Goal: Answer question/provide support: Share knowledge or assist other users

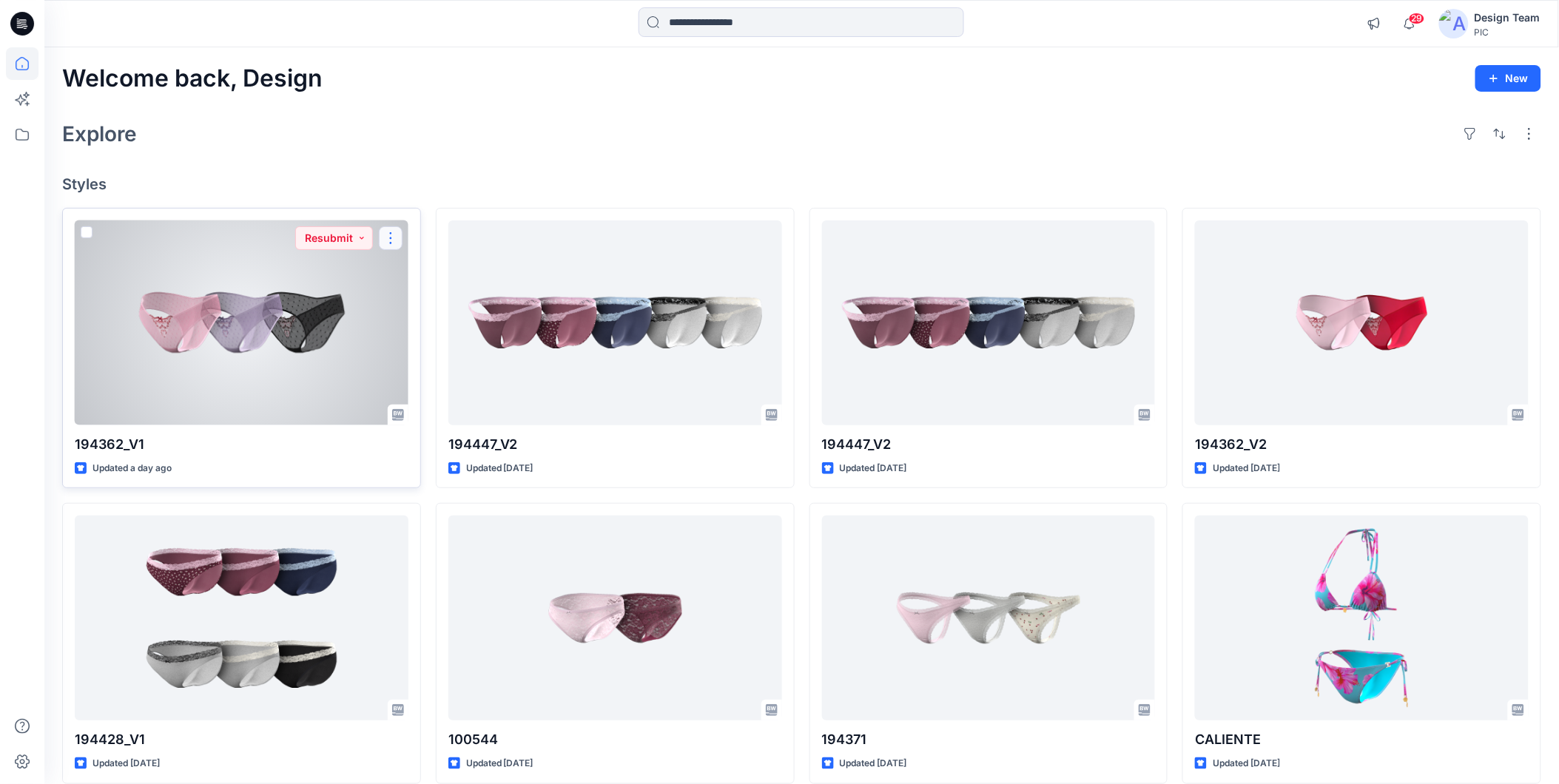
click at [390, 234] on button "button" at bounding box center [390, 238] width 24 height 24
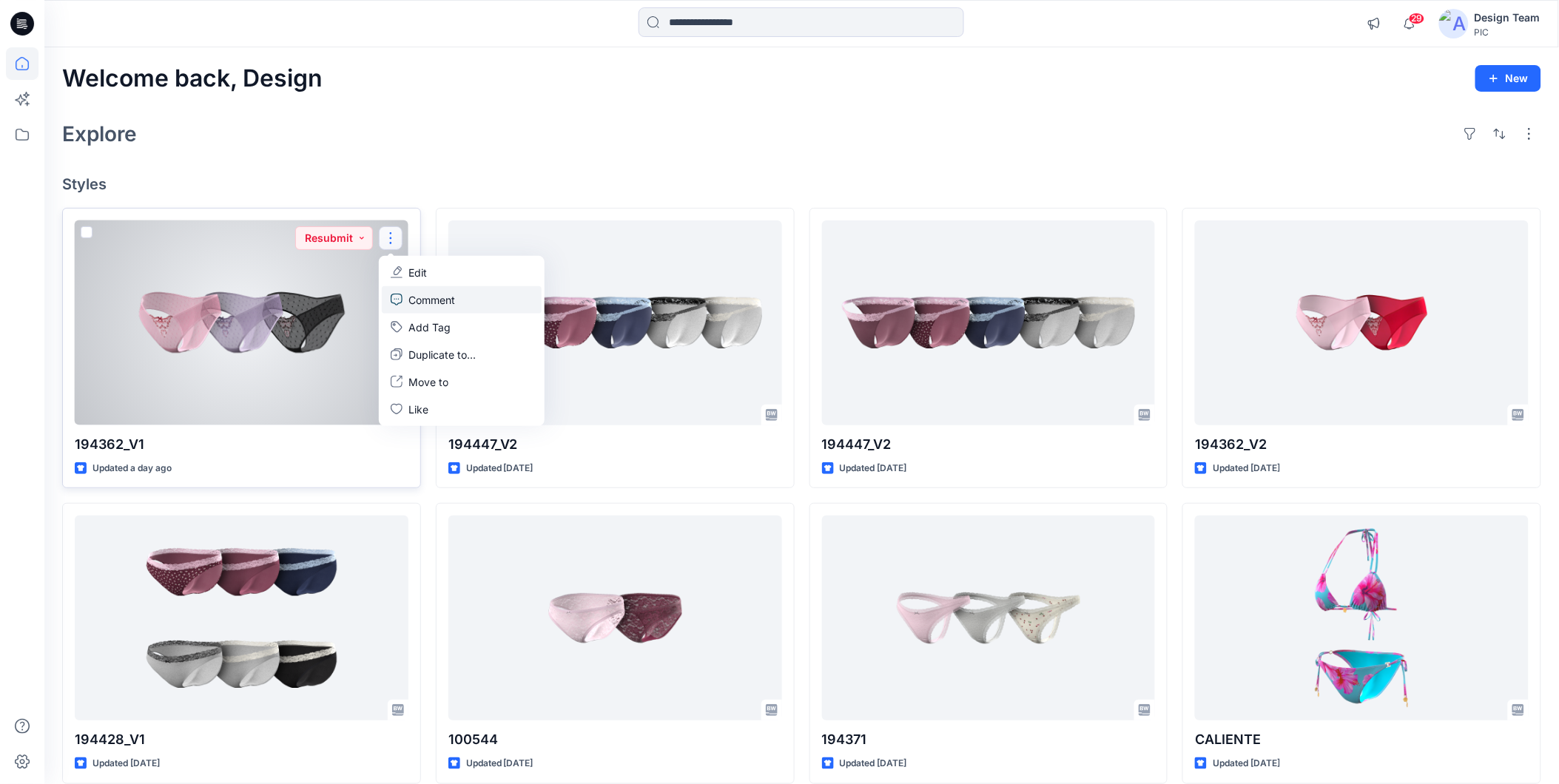
click at [483, 300] on link "Comment" at bounding box center [462, 300] width 160 height 28
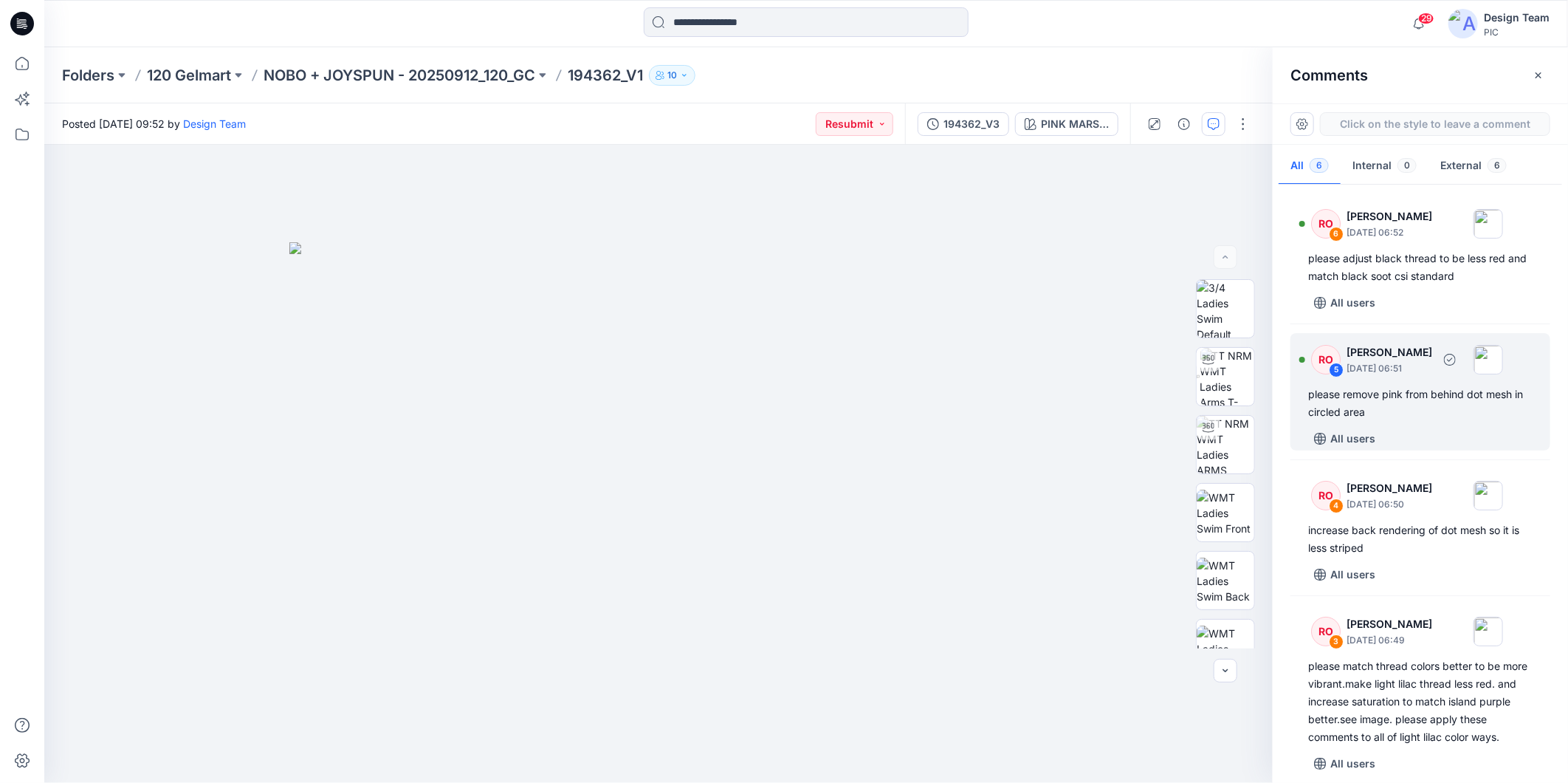
click at [1454, 412] on div "please remove pink from behind dot mesh in circled area" at bounding box center [1420, 403] width 225 height 36
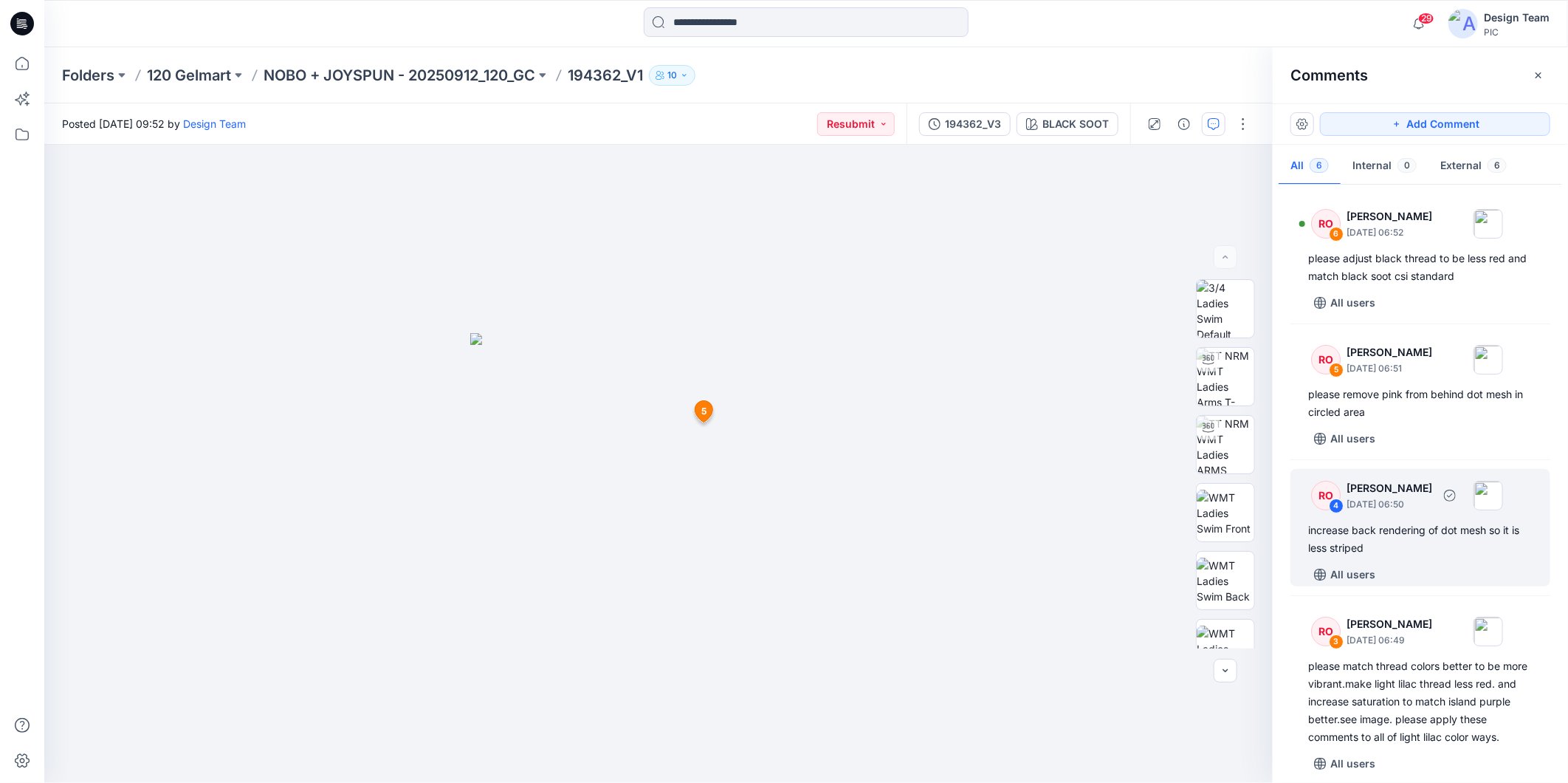
click at [1458, 542] on div "increase back rendering of dot mesh so it is less striped" at bounding box center [1420, 539] width 225 height 36
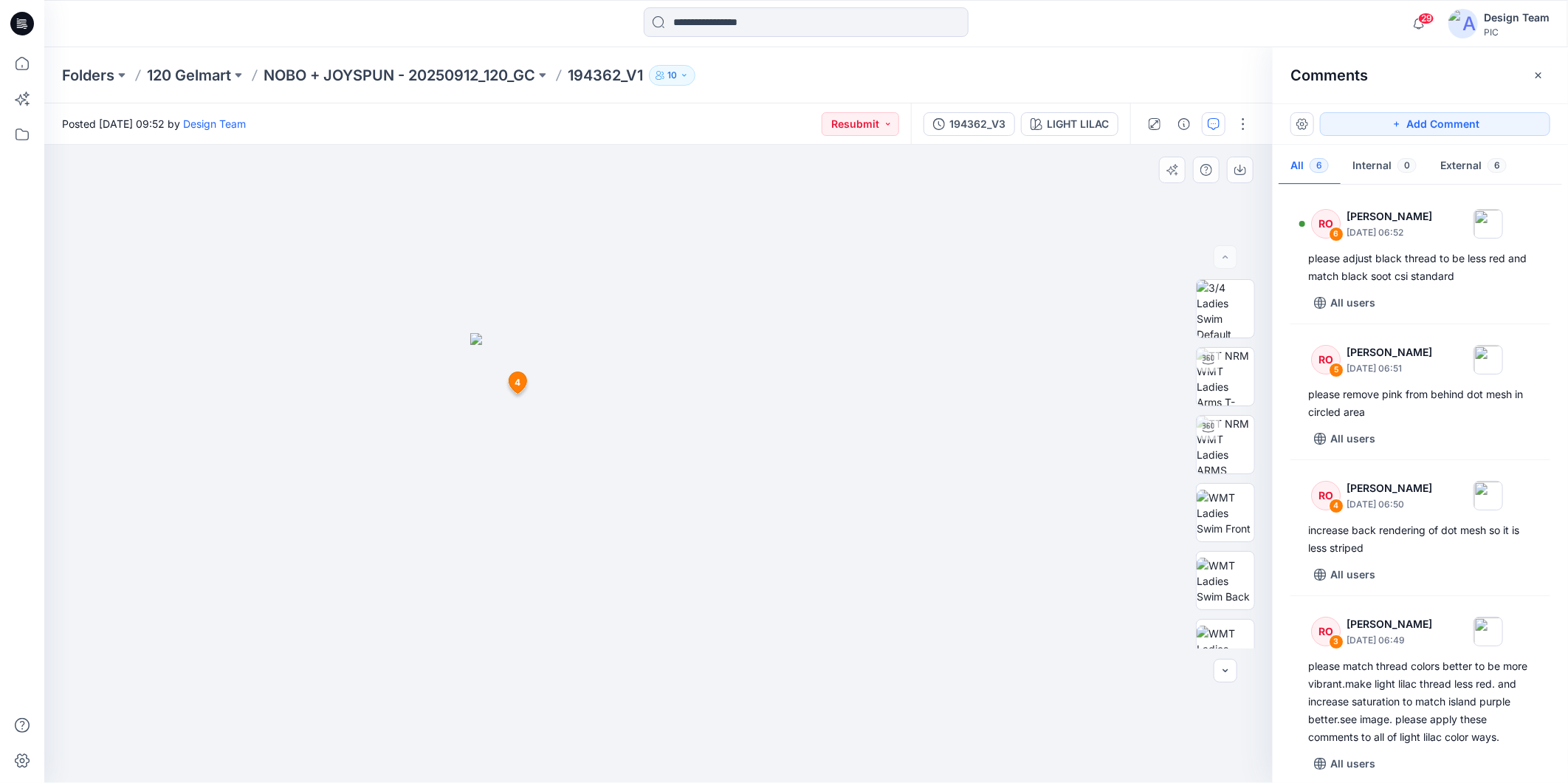
click at [1013, 510] on div at bounding box center [658, 463] width 1228 height 638
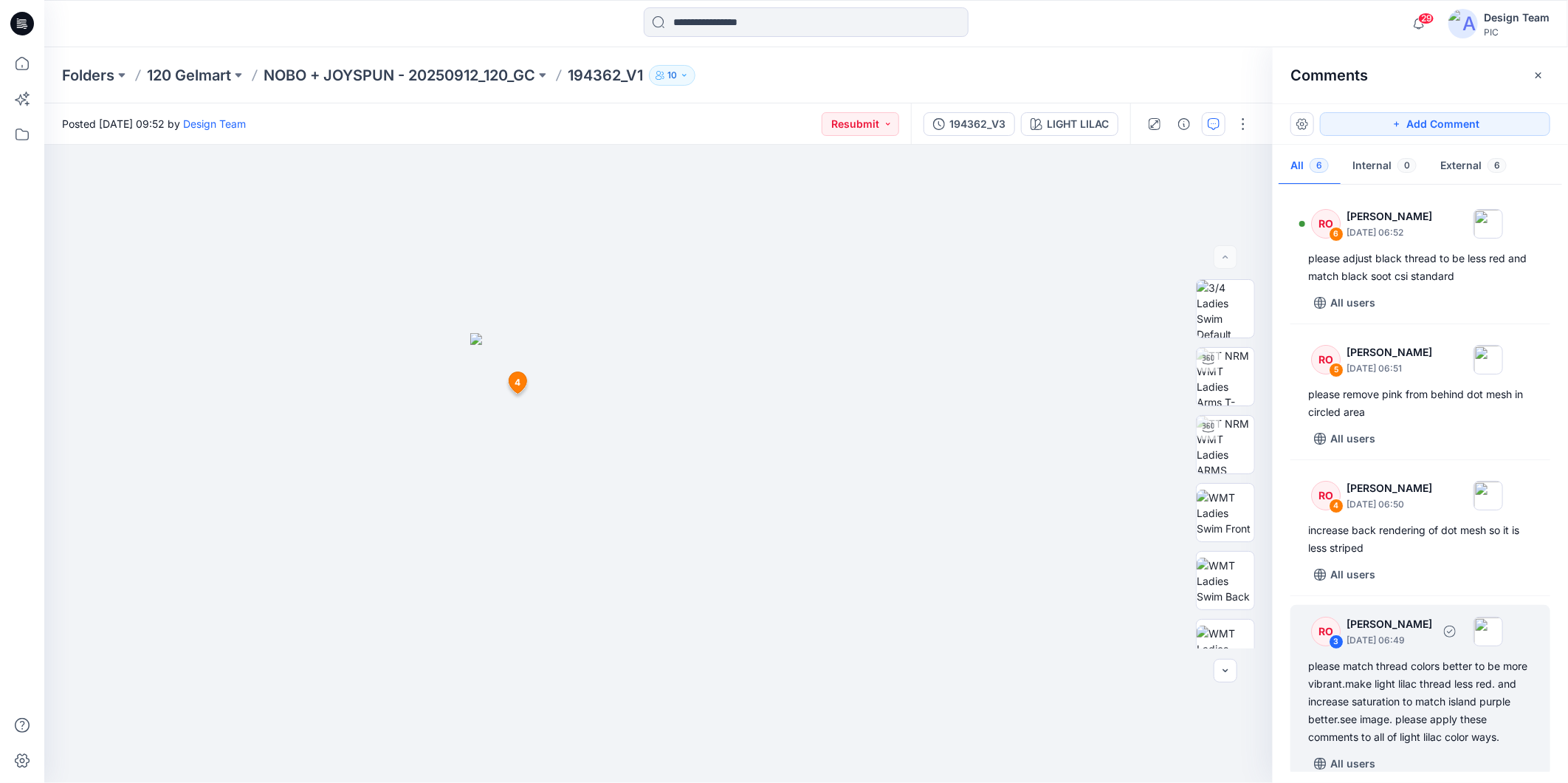
click at [1509, 702] on div "please match thread colors better to be more vibrant.make light lilac thread le…" at bounding box center [1420, 701] width 225 height 89
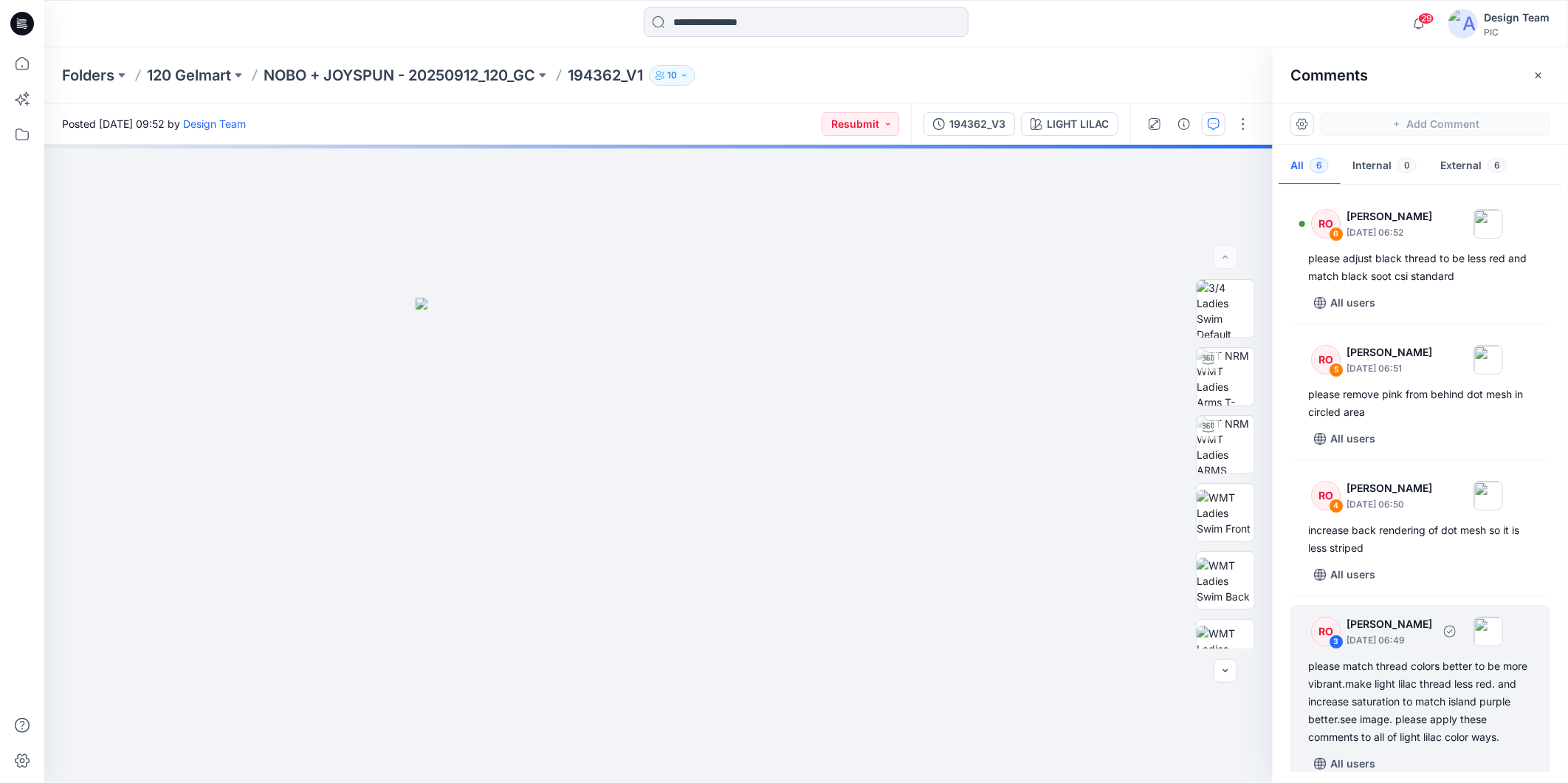
scroll to position [4, 0]
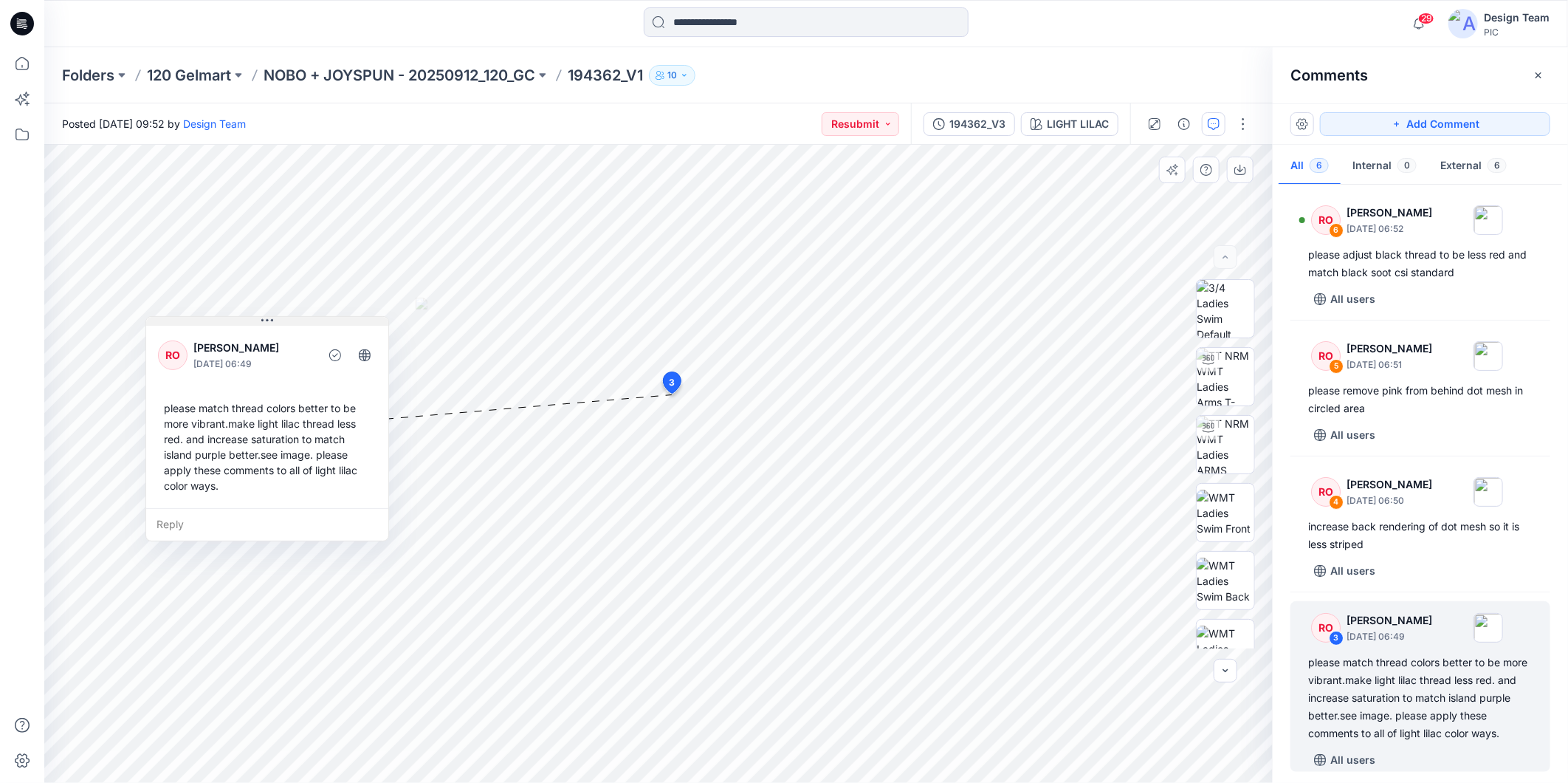
drag, startPoint x: 730, startPoint y: 384, endPoint x: 311, endPoint y: 318, distance: 424.2
click at [311, 318] on button at bounding box center [267, 321] width 242 height 9
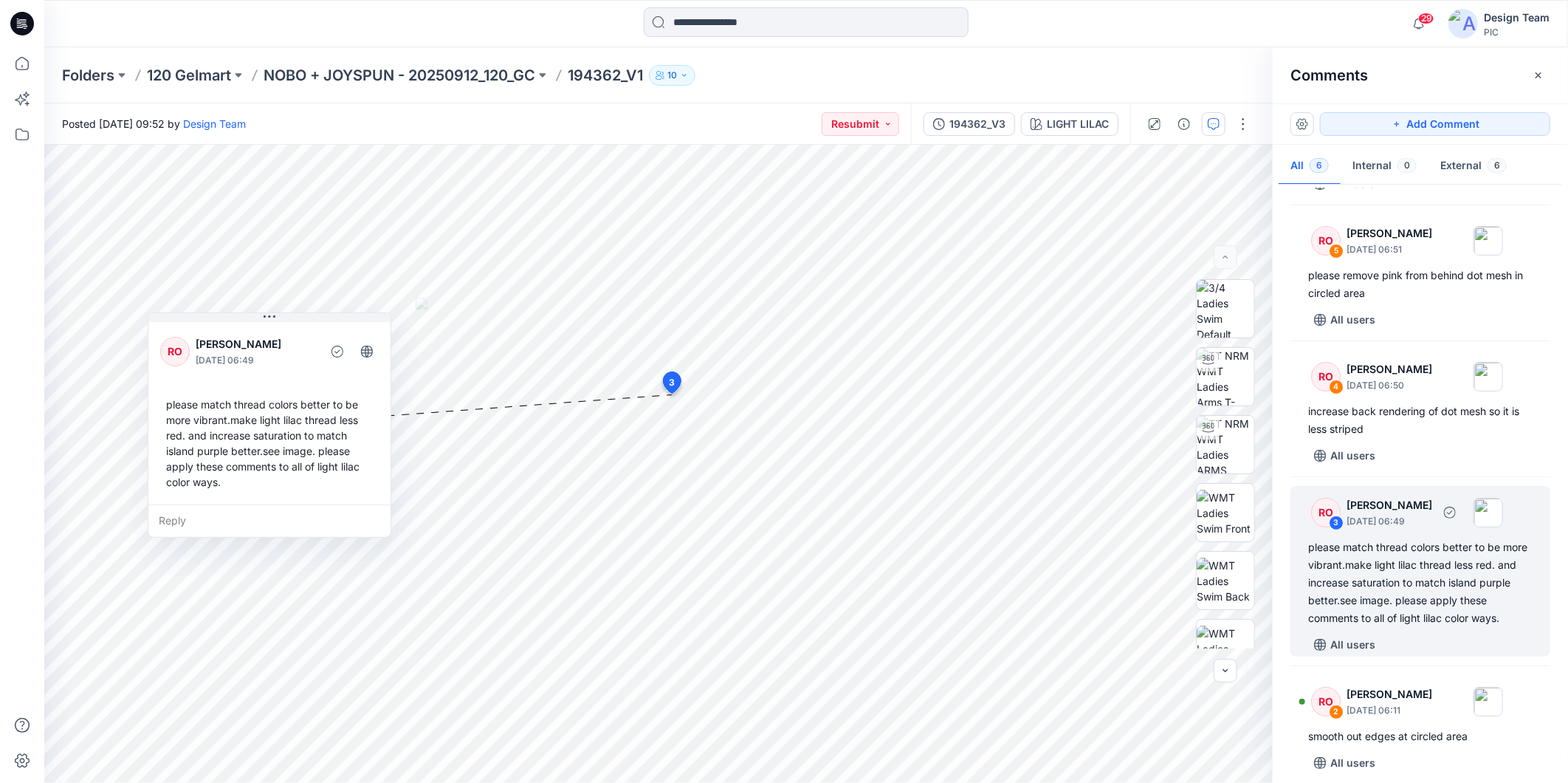
scroll to position [249, 0]
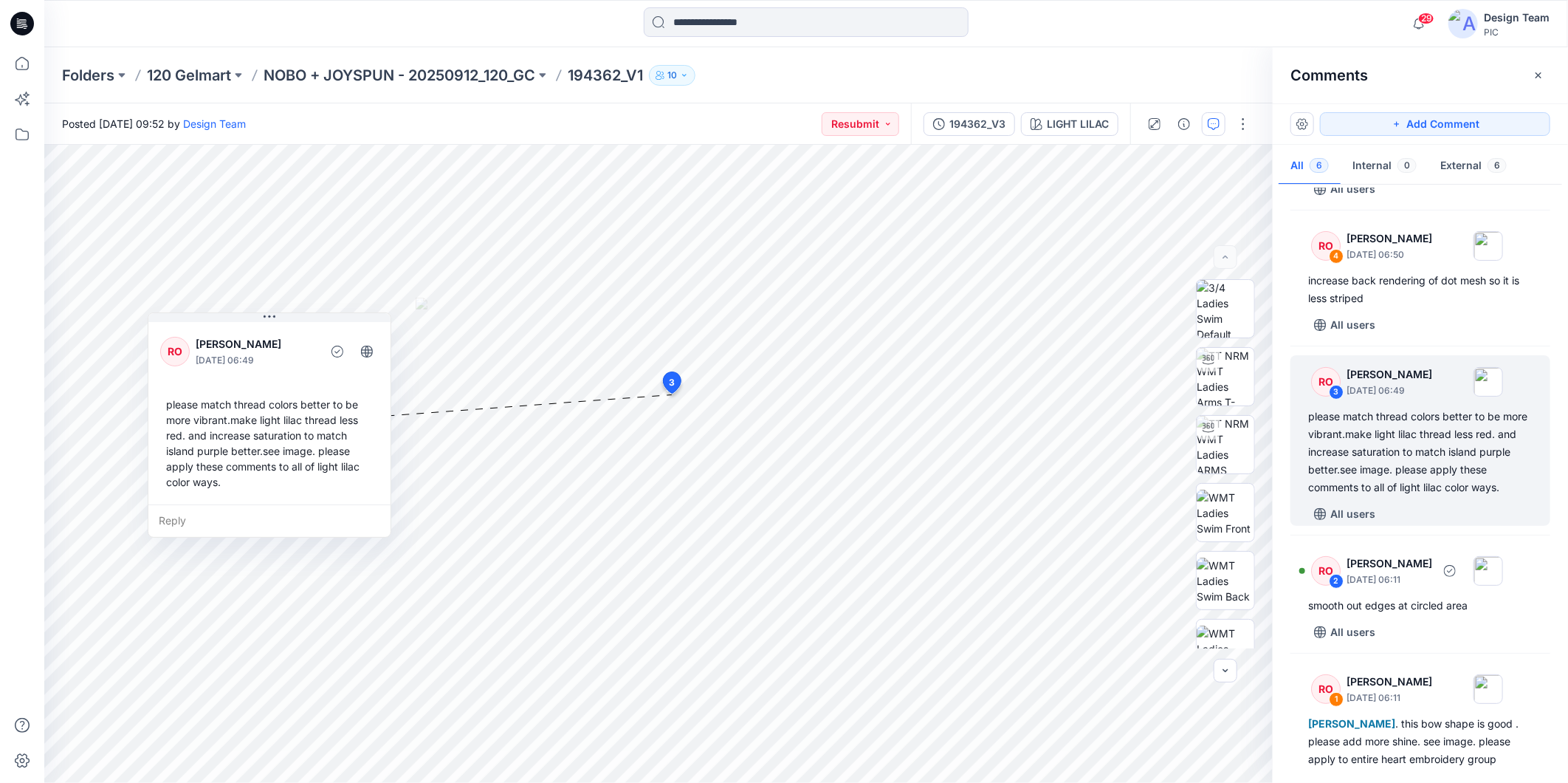
click at [1400, 602] on div "smooth out edges at circled area" at bounding box center [1420, 605] width 225 height 18
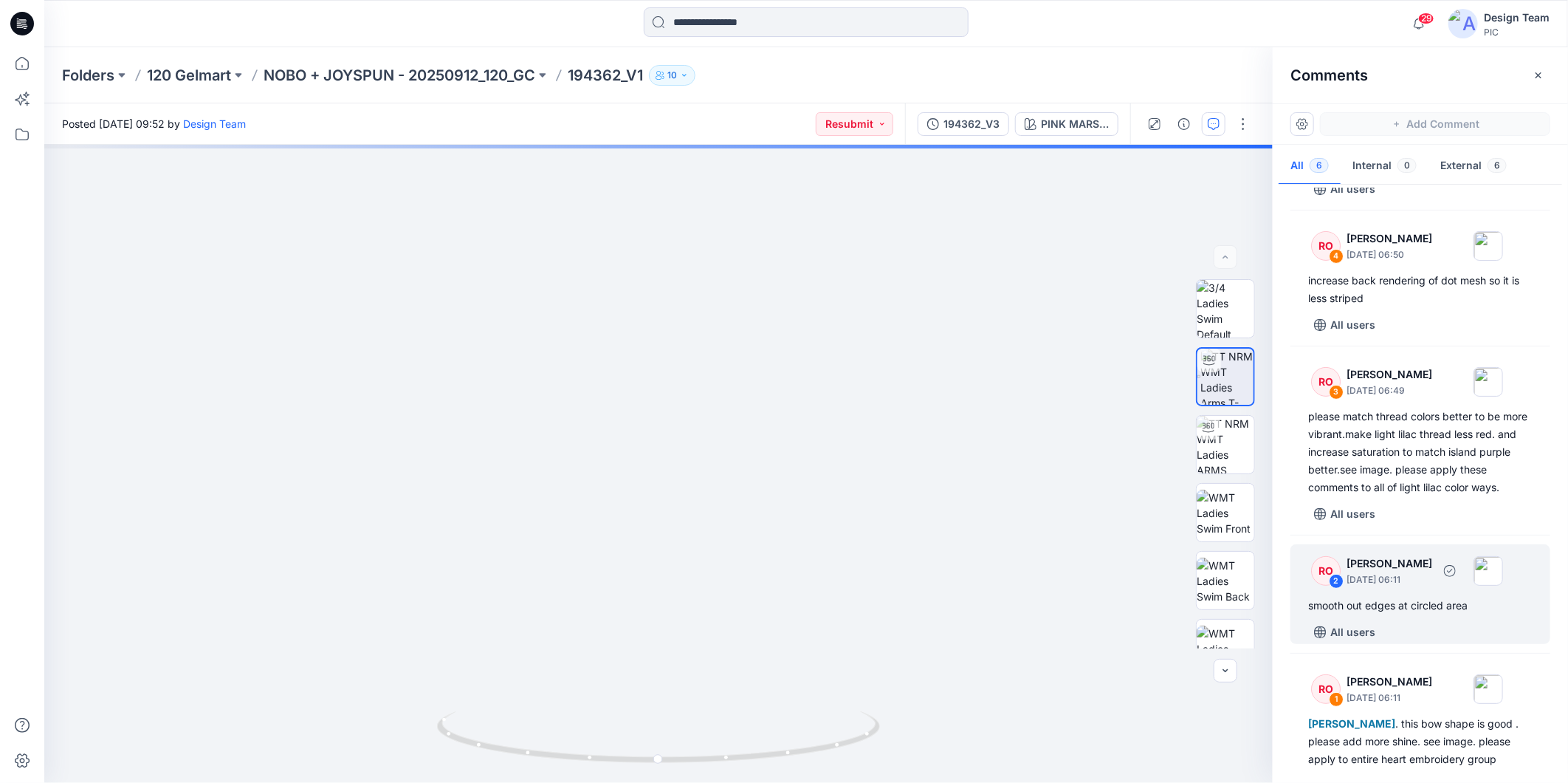
click at [1414, 599] on div "smooth out edges at circled area" at bounding box center [1420, 605] width 225 height 18
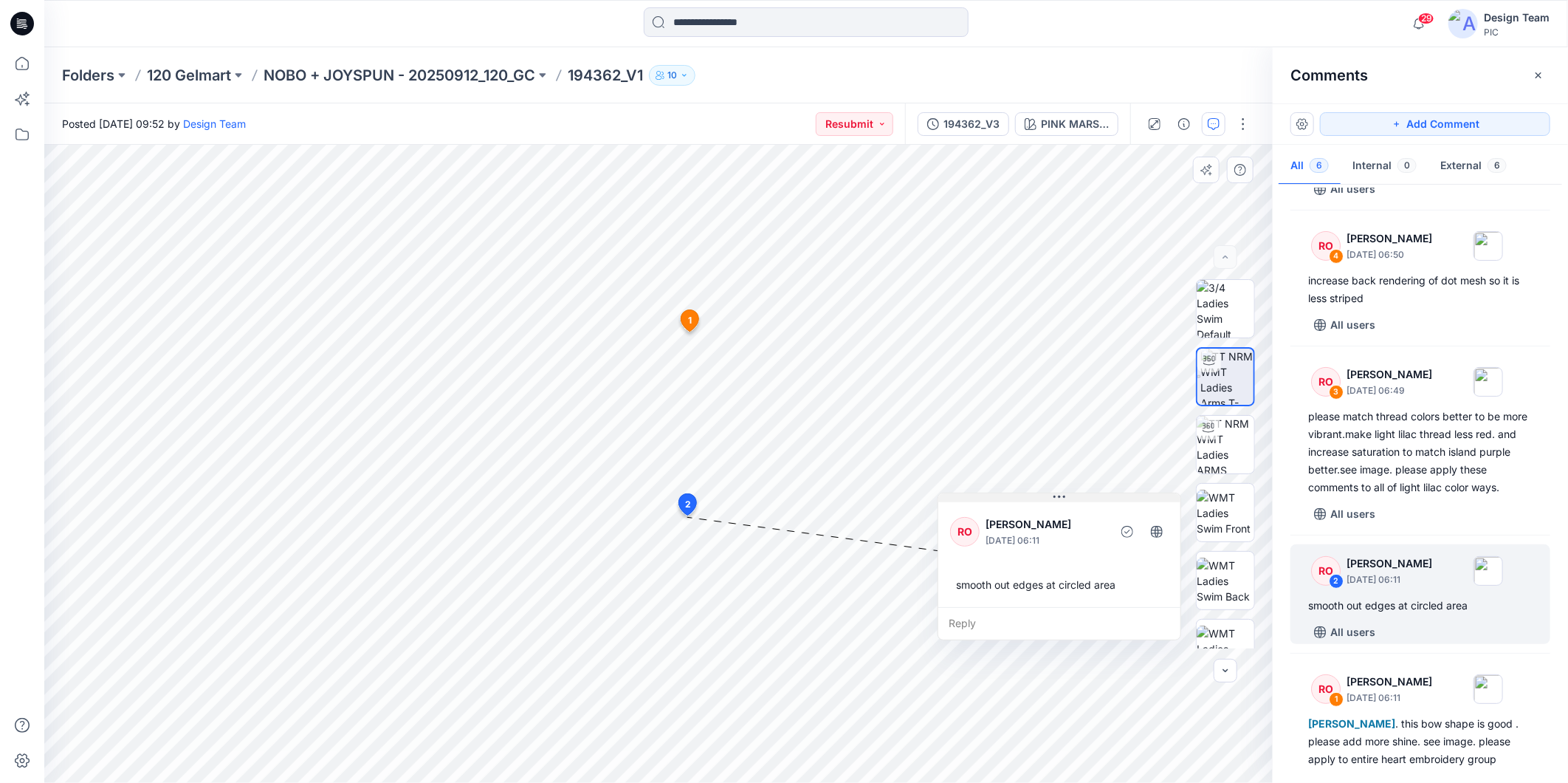
drag, startPoint x: 691, startPoint y: 410, endPoint x: 1116, endPoint y: 499, distance: 434.2
click at [1116, 499] on button at bounding box center [1059, 498] width 242 height 9
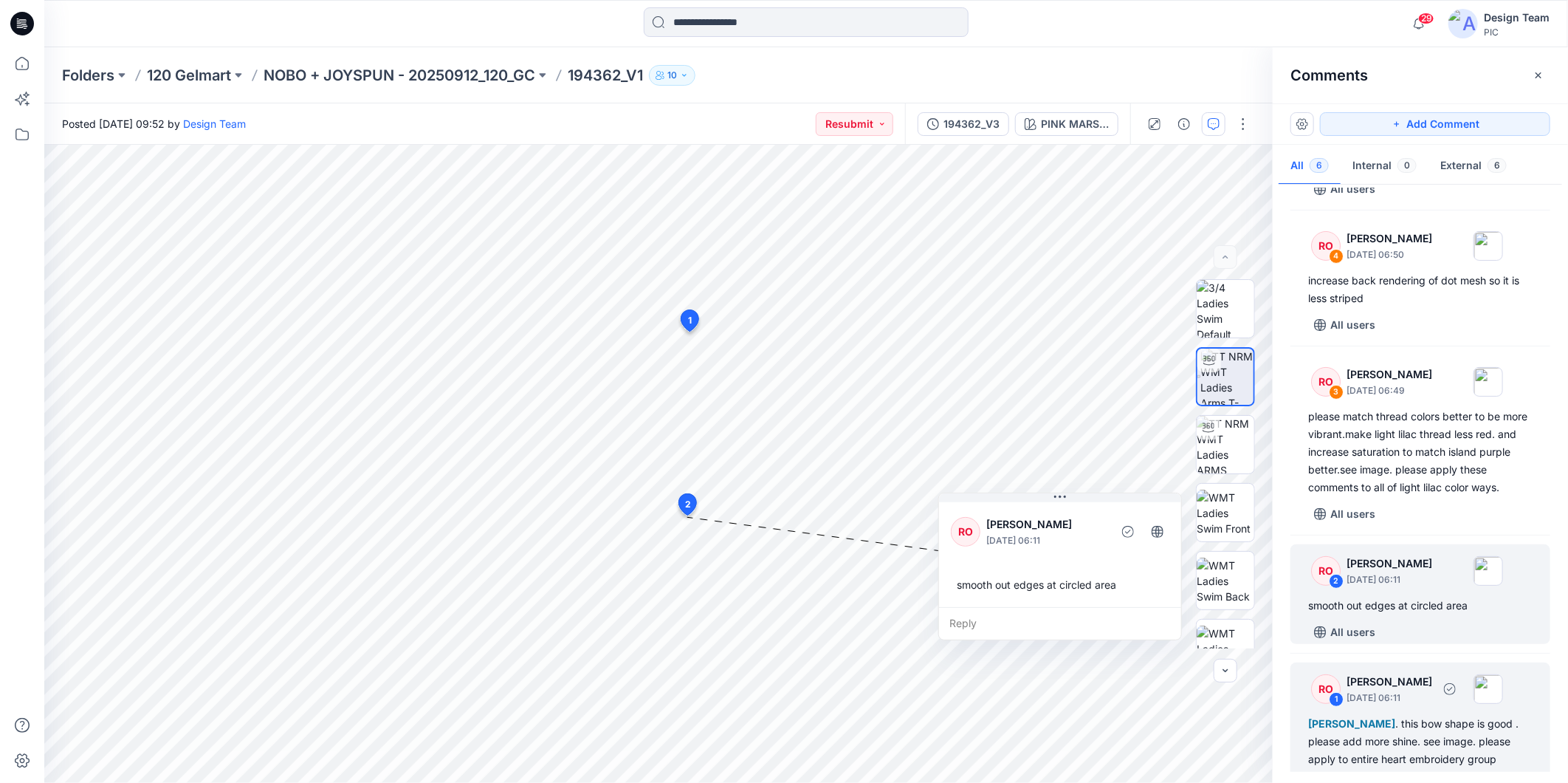
click at [1391, 717] on span "[PERSON_NAME]" at bounding box center [1351, 724] width 87 height 12
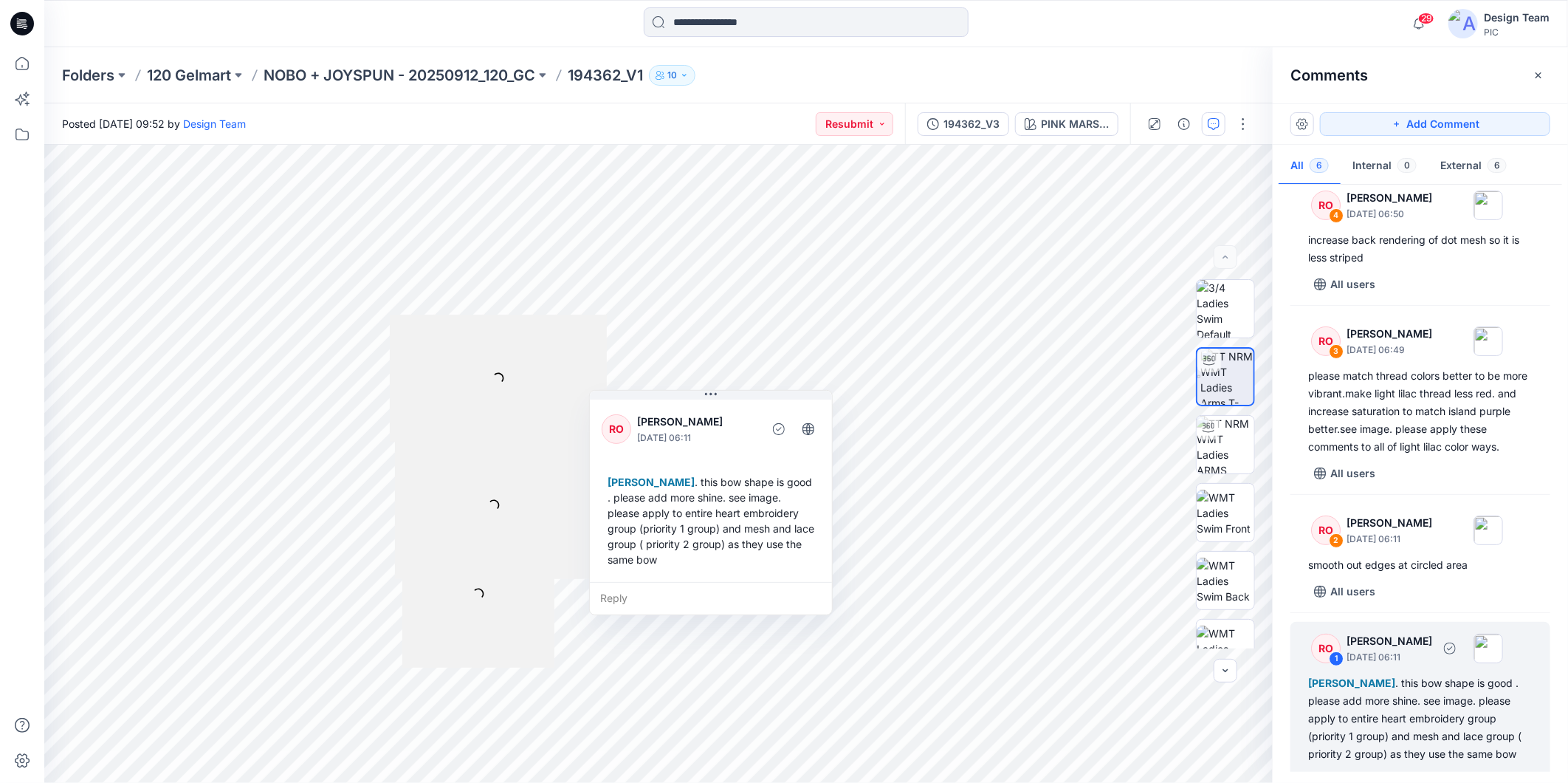
scroll to position [328, 0]
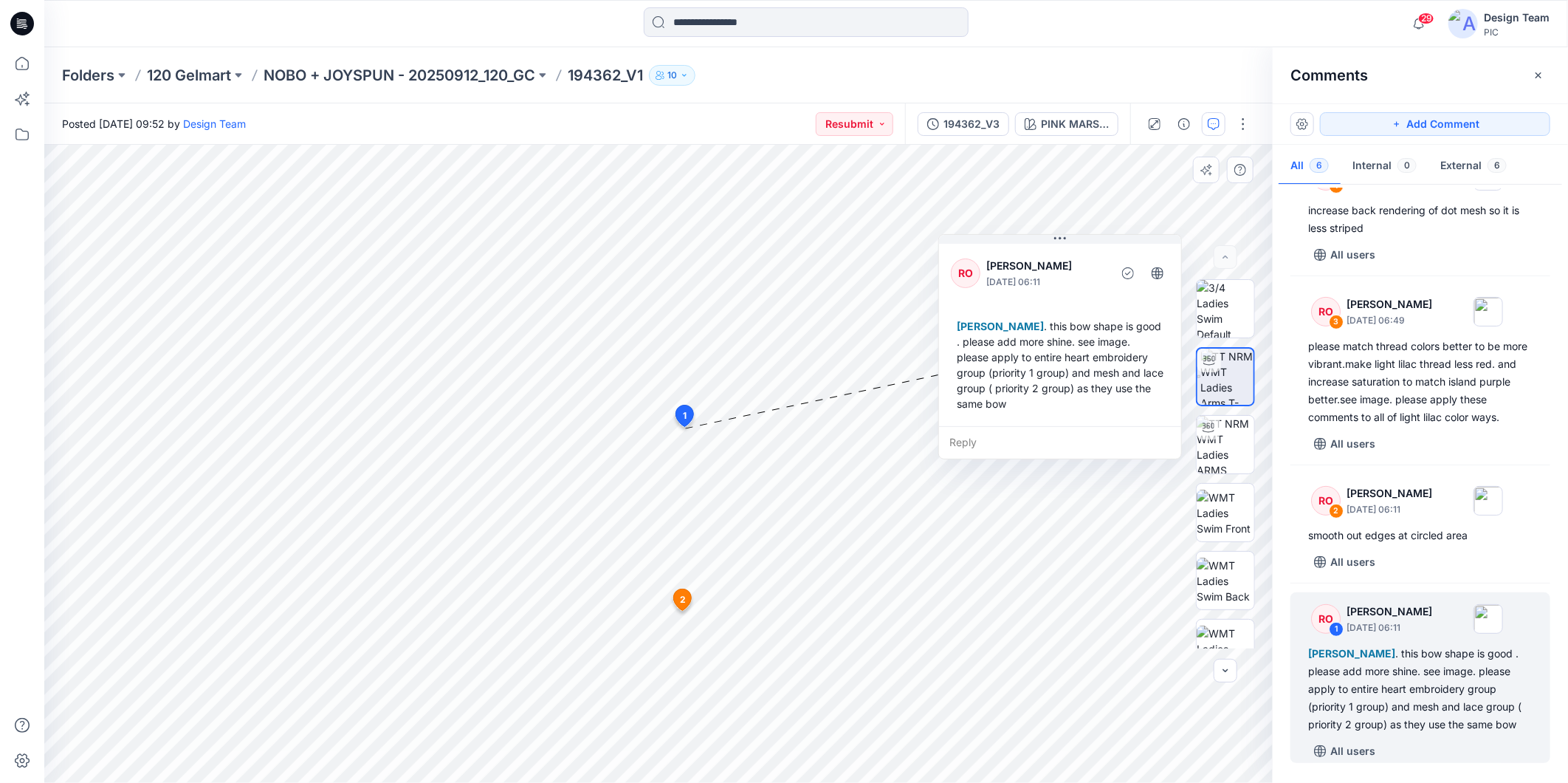
drag, startPoint x: 748, startPoint y: 403, endPoint x: 1100, endPoint y: 244, distance: 386.2
click at [1100, 244] on div "RO Raquel Ortiz October 06, 2025 06:11 Kapila Kothalawala . this bow shape is g…" at bounding box center [1060, 333] width 242 height 186
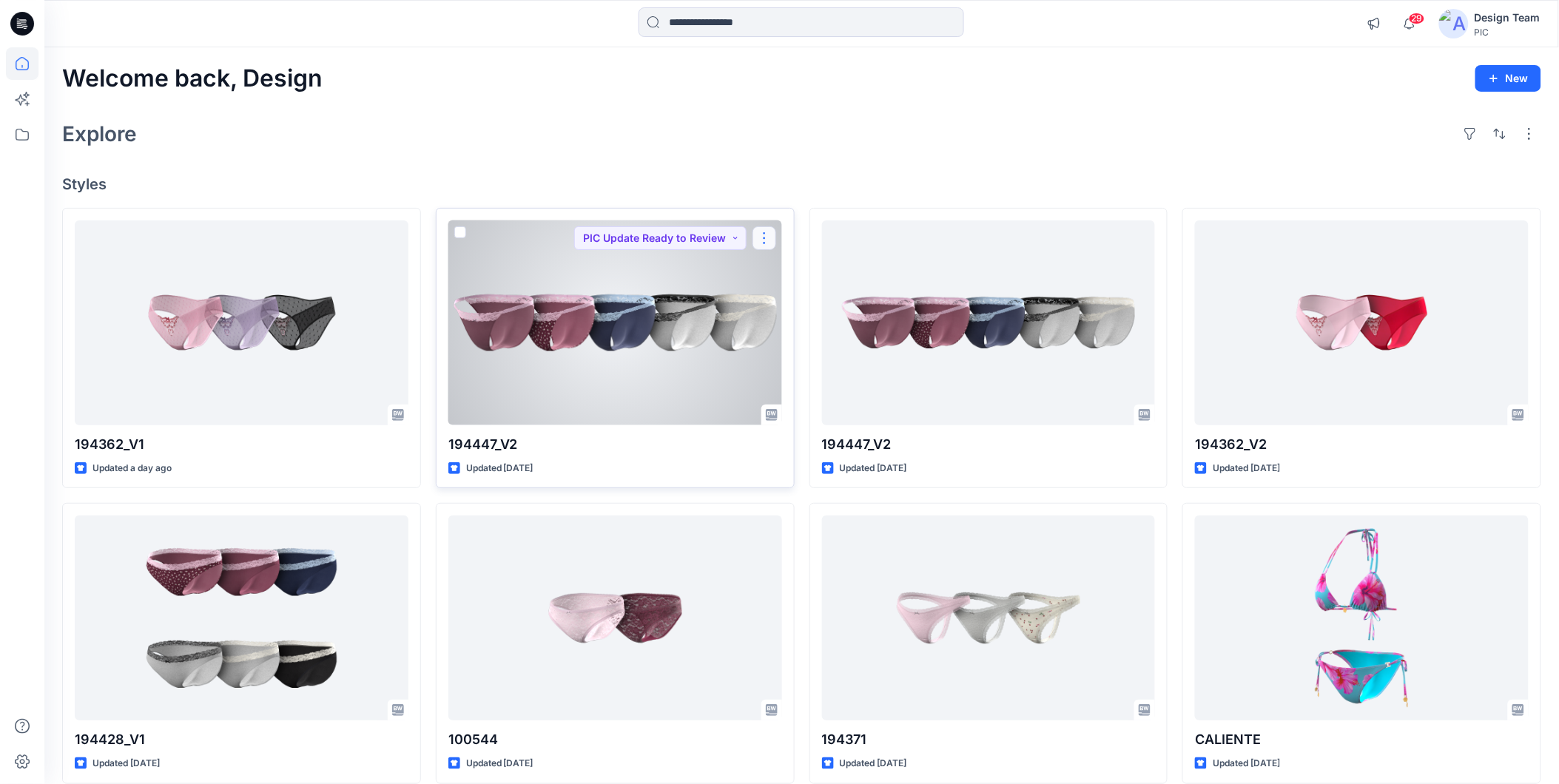
click at [764, 234] on button "button" at bounding box center [764, 238] width 24 height 24
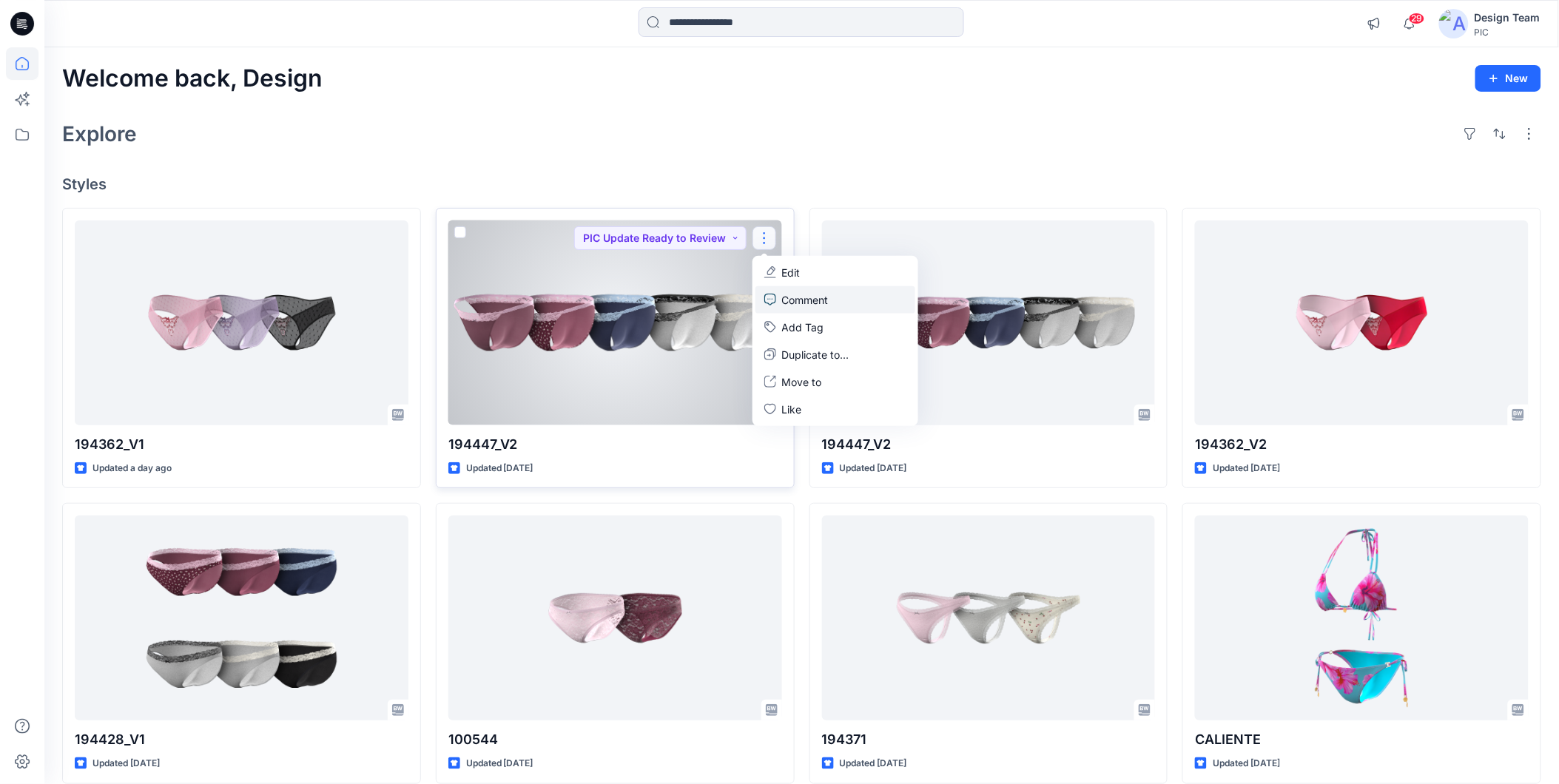
click at [824, 301] on p "Comment" at bounding box center [805, 300] width 46 height 15
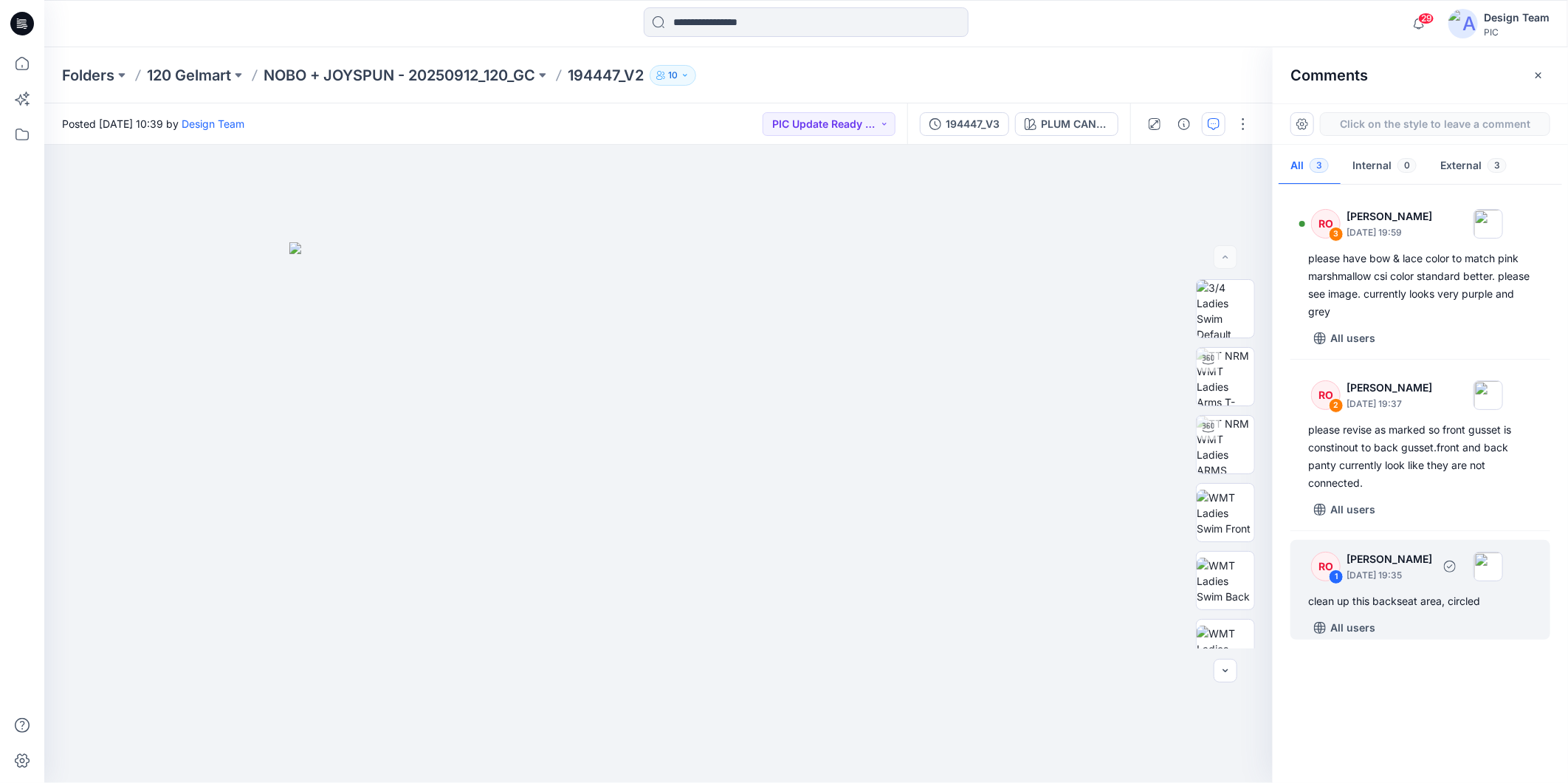
click at [1439, 621] on div "All users" at bounding box center [1429, 628] width 242 height 24
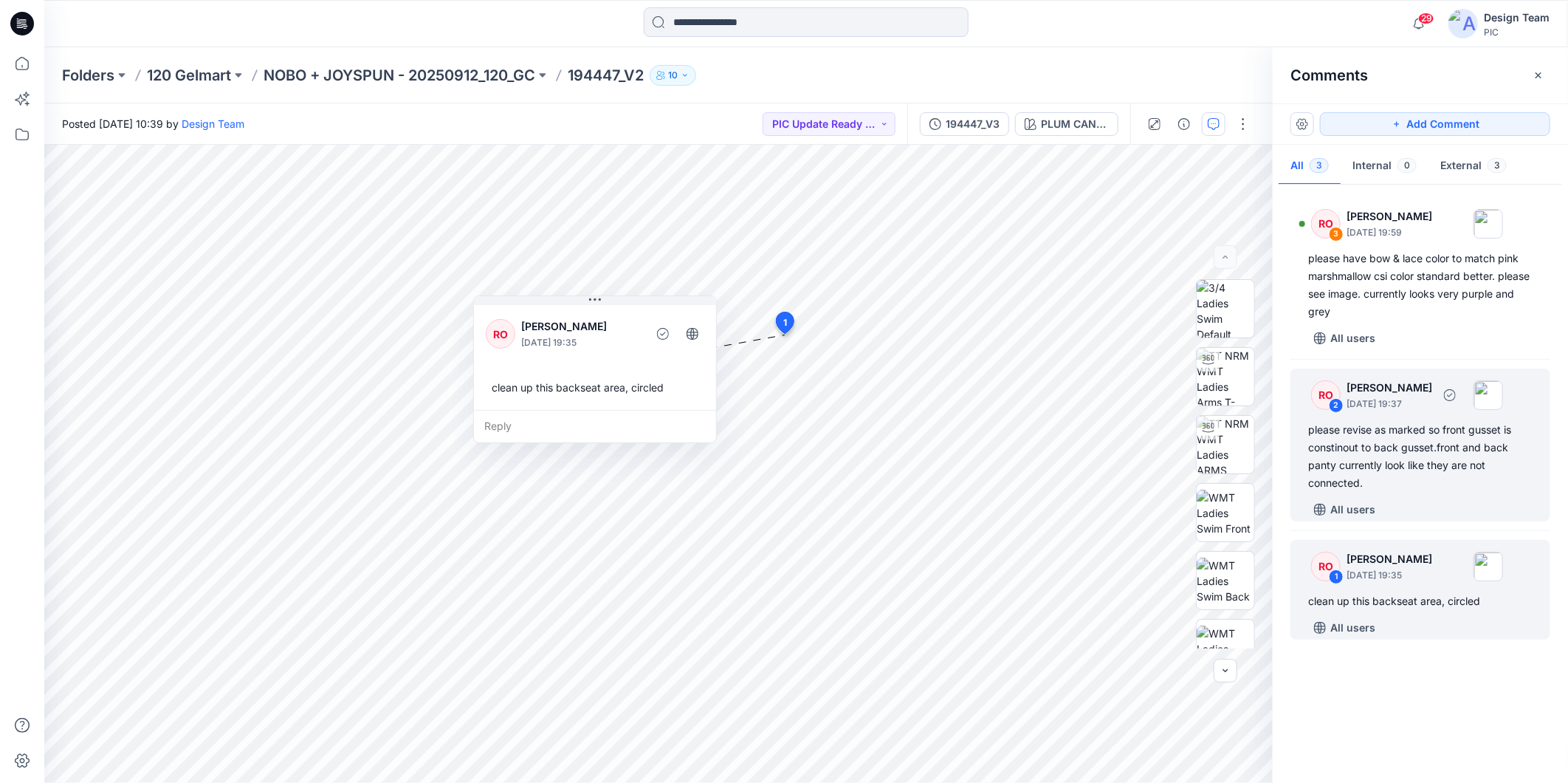
click at [1479, 483] on div "please revise as marked so front gusset is constinout to back gusset.front and …" at bounding box center [1420, 456] width 225 height 71
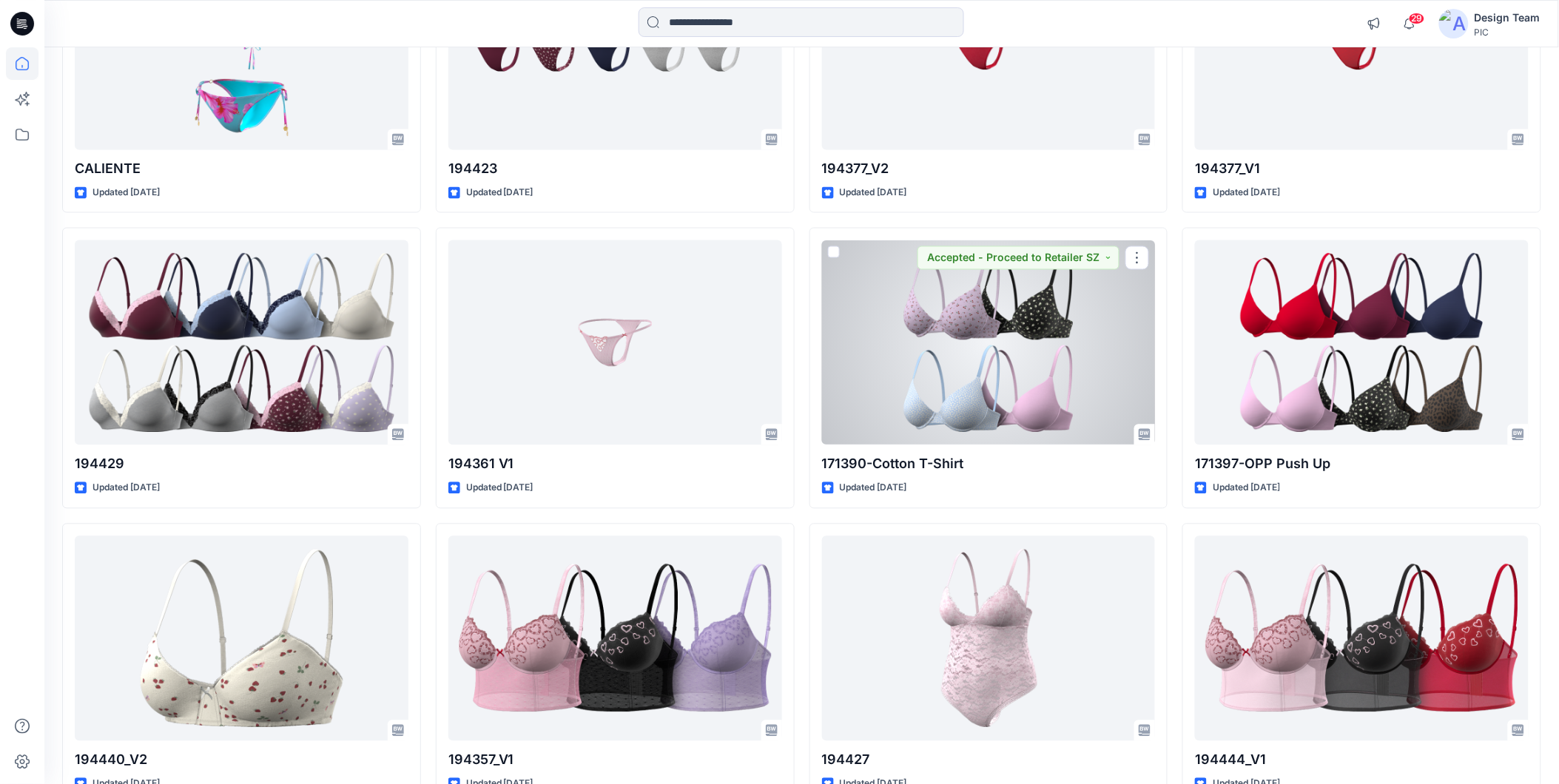
scroll to position [1023, 0]
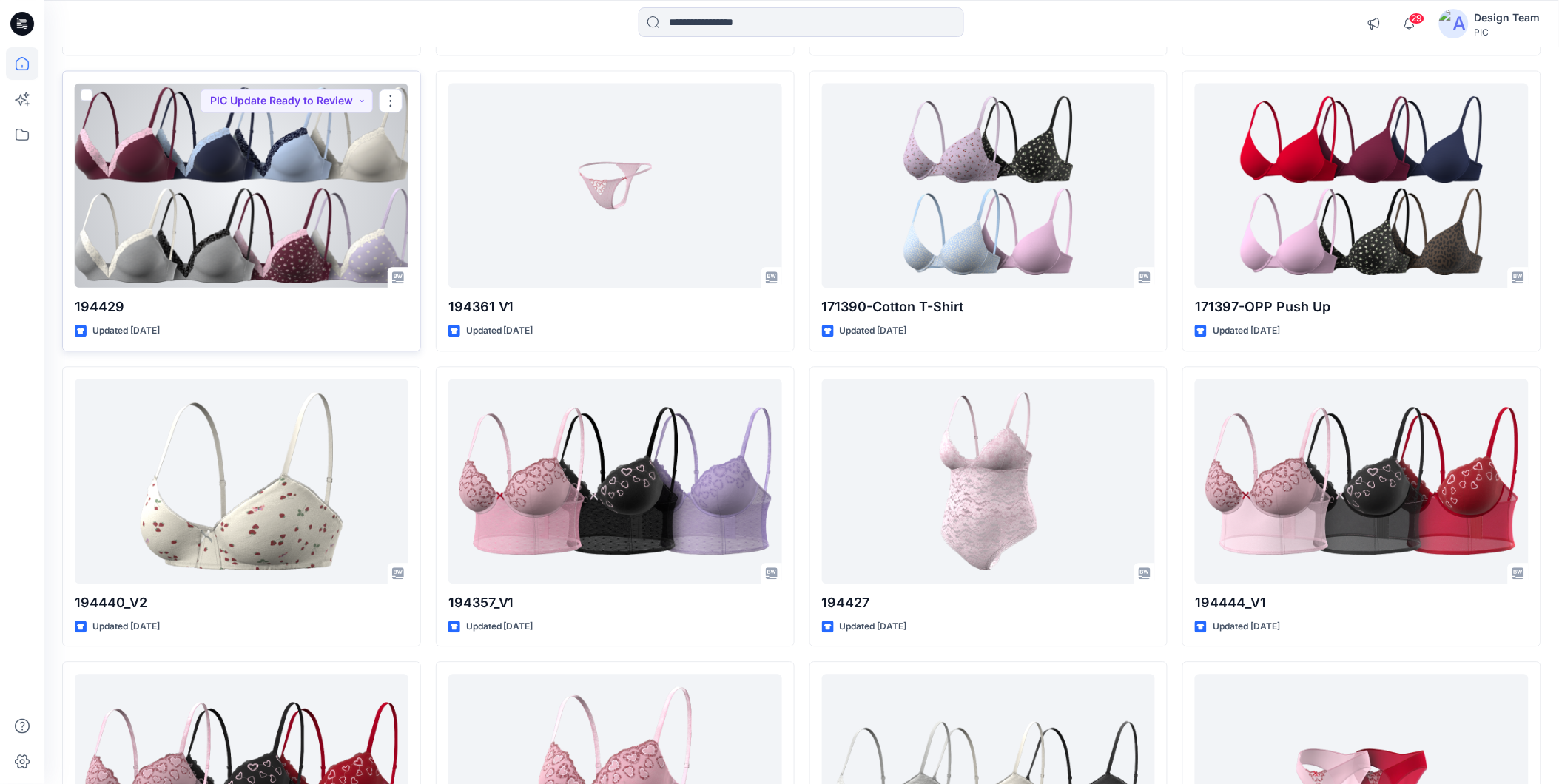
click at [279, 213] on div at bounding box center [241, 185] width 333 height 204
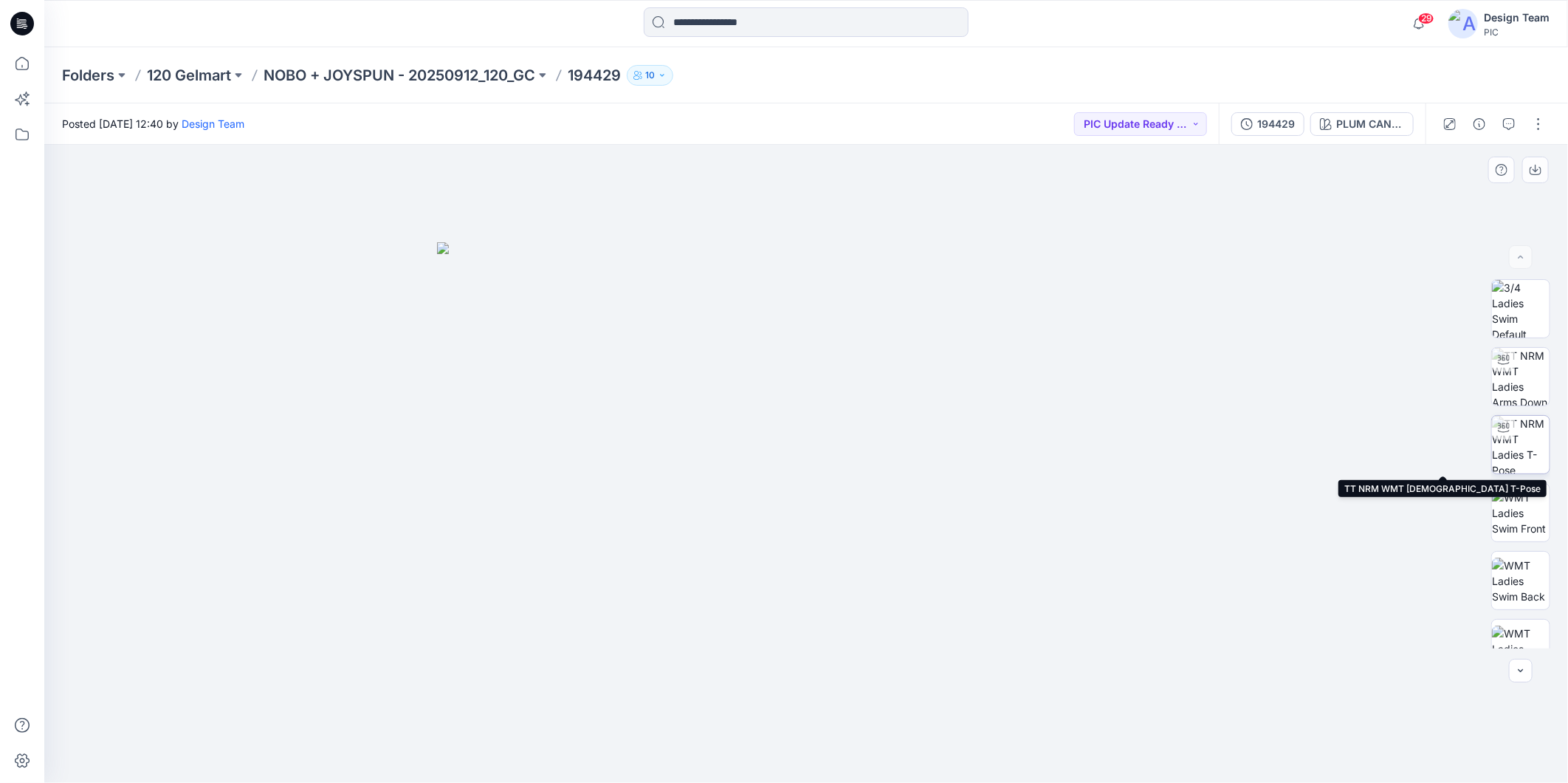
click at [1521, 431] on img at bounding box center [1520, 444] width 58 height 58
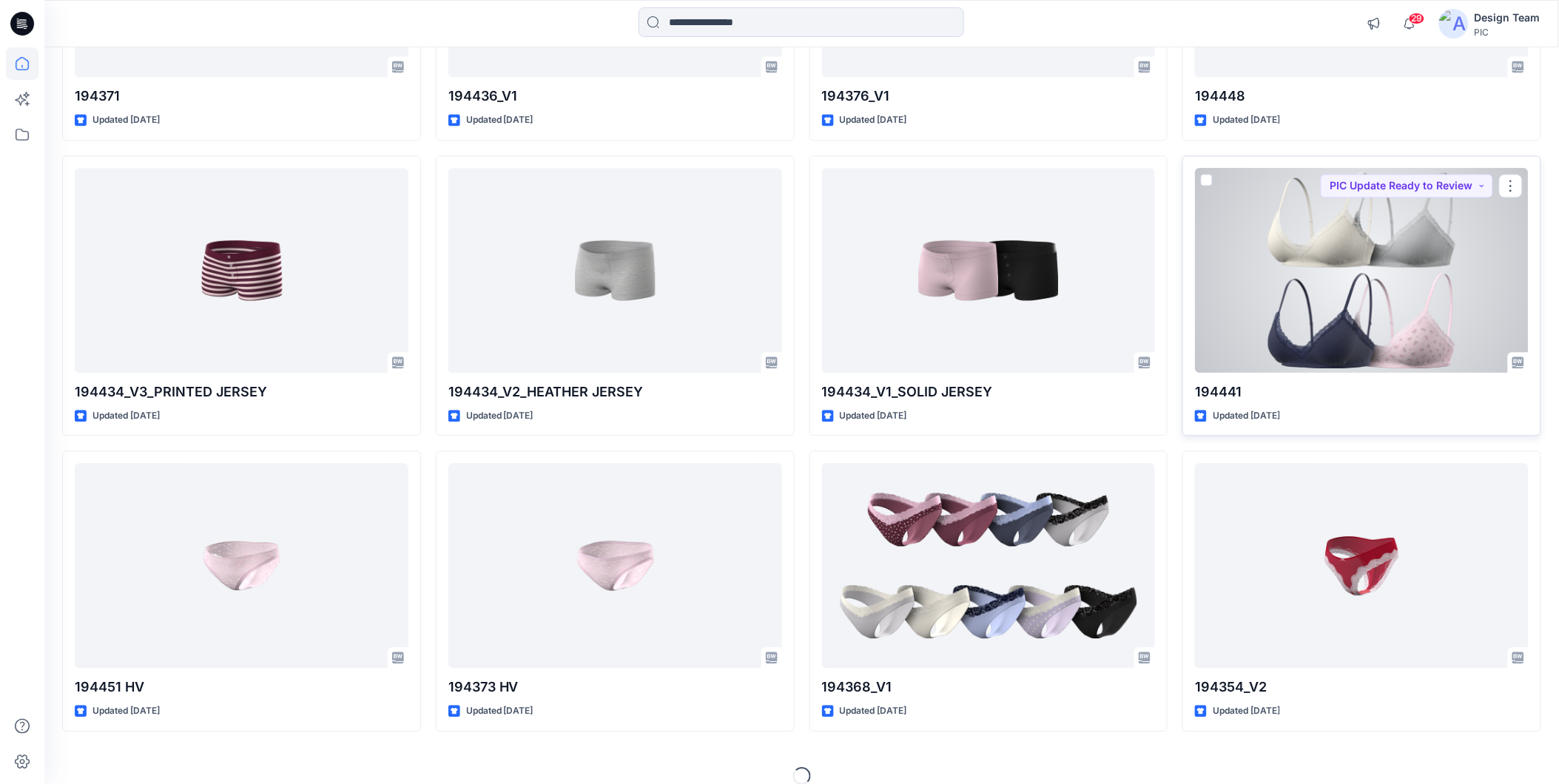
scroll to position [3026, 0]
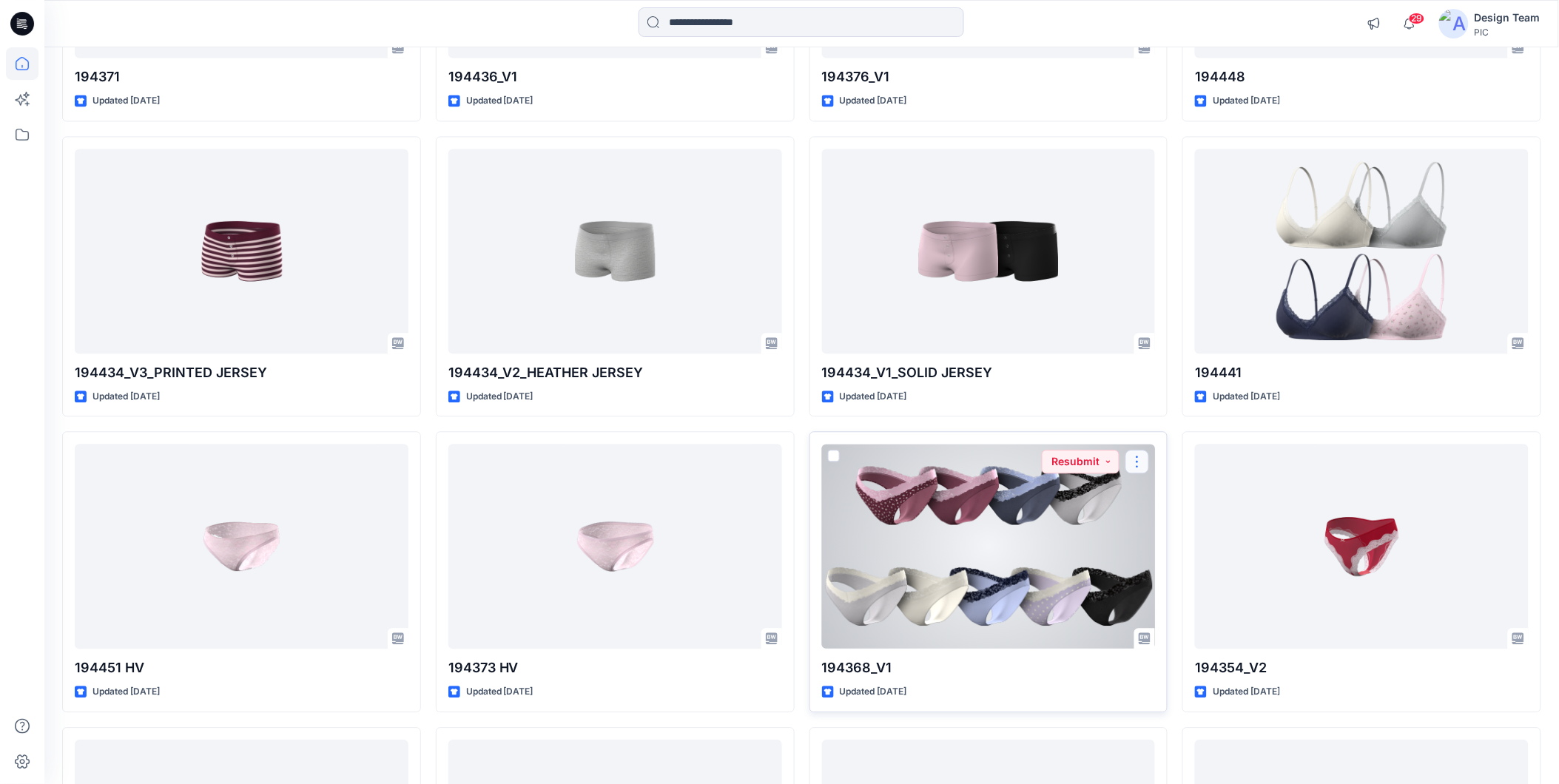
click at [1137, 460] on button "button" at bounding box center [1137, 461] width 24 height 24
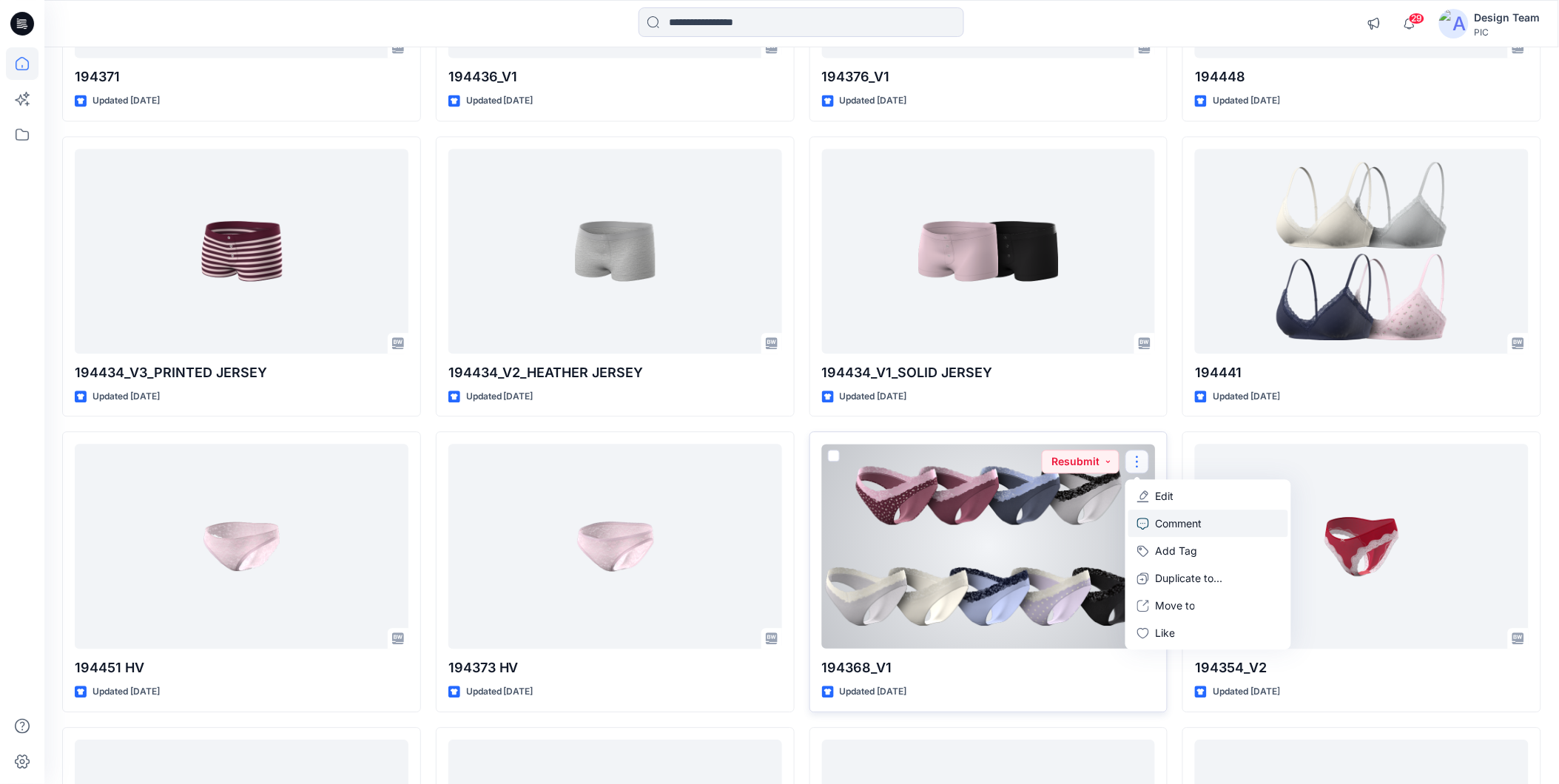
click at [1175, 523] on p "Comment" at bounding box center [1177, 523] width 46 height 15
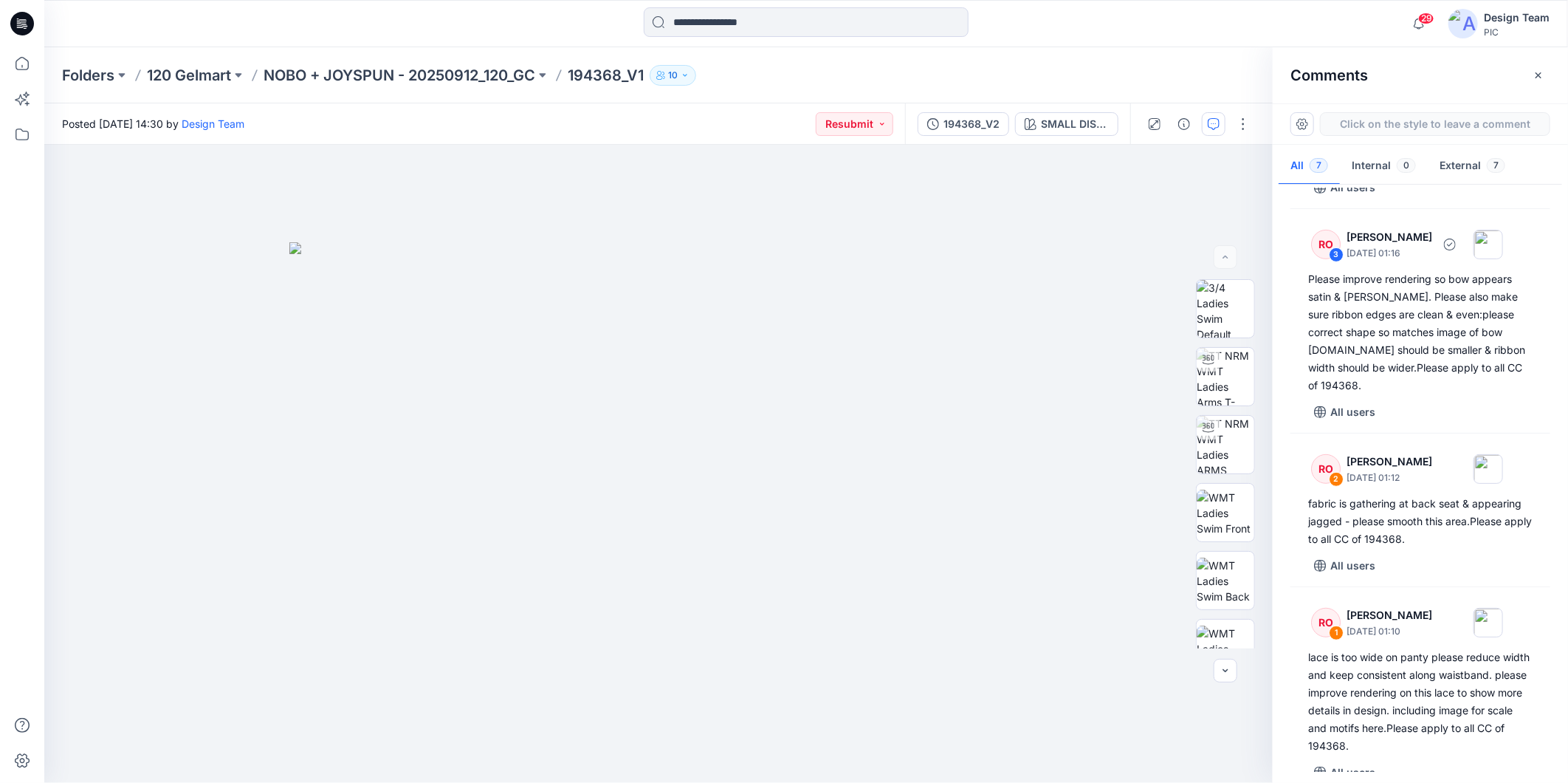
scroll to position [508, 0]
click at [251, 351] on div "8" at bounding box center [658, 463] width 1228 height 638
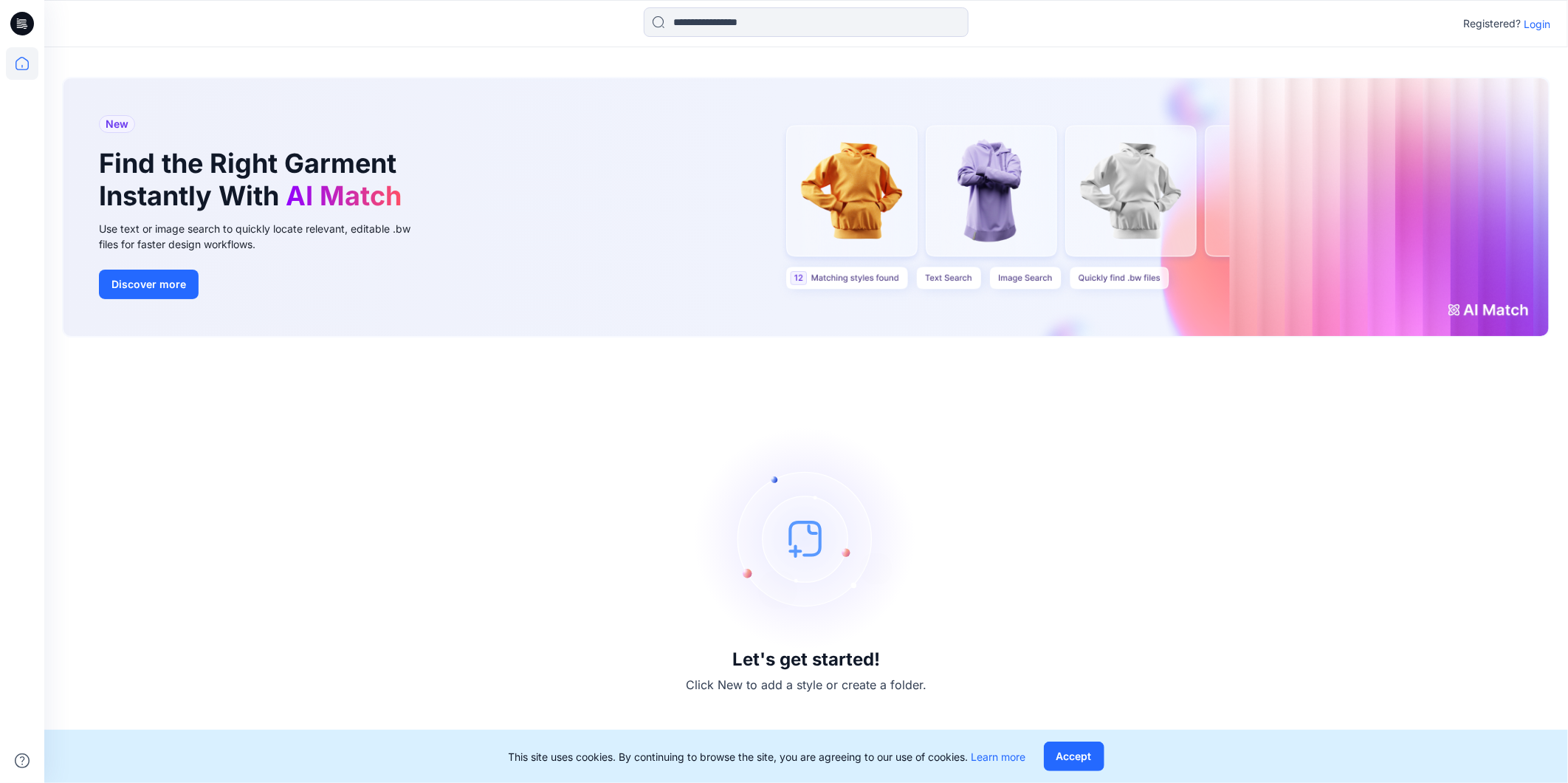
click at [1538, 18] on p "Login" at bounding box center [1537, 23] width 27 height 15
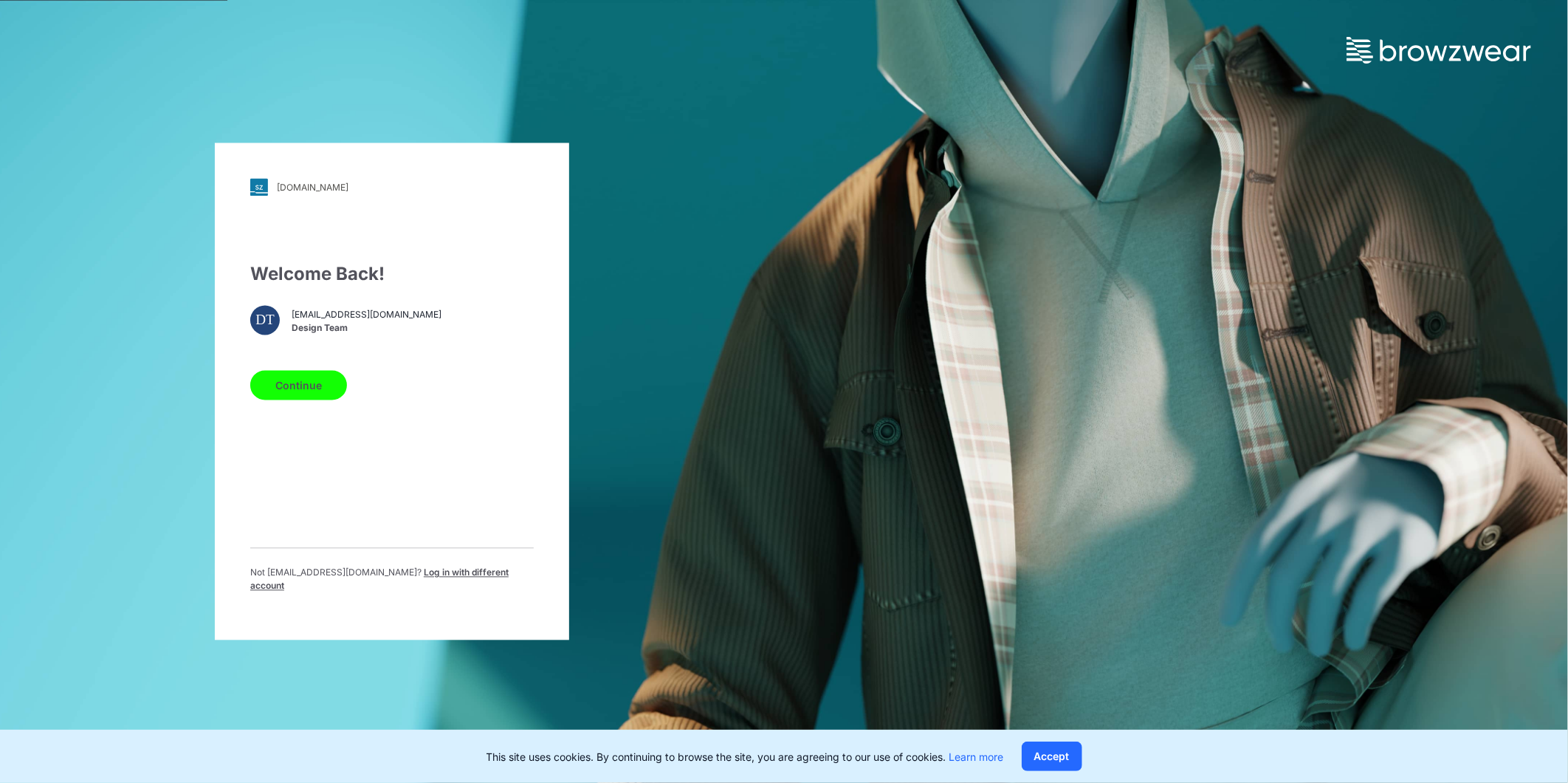
click at [315, 392] on button "Continue" at bounding box center [298, 385] width 97 height 29
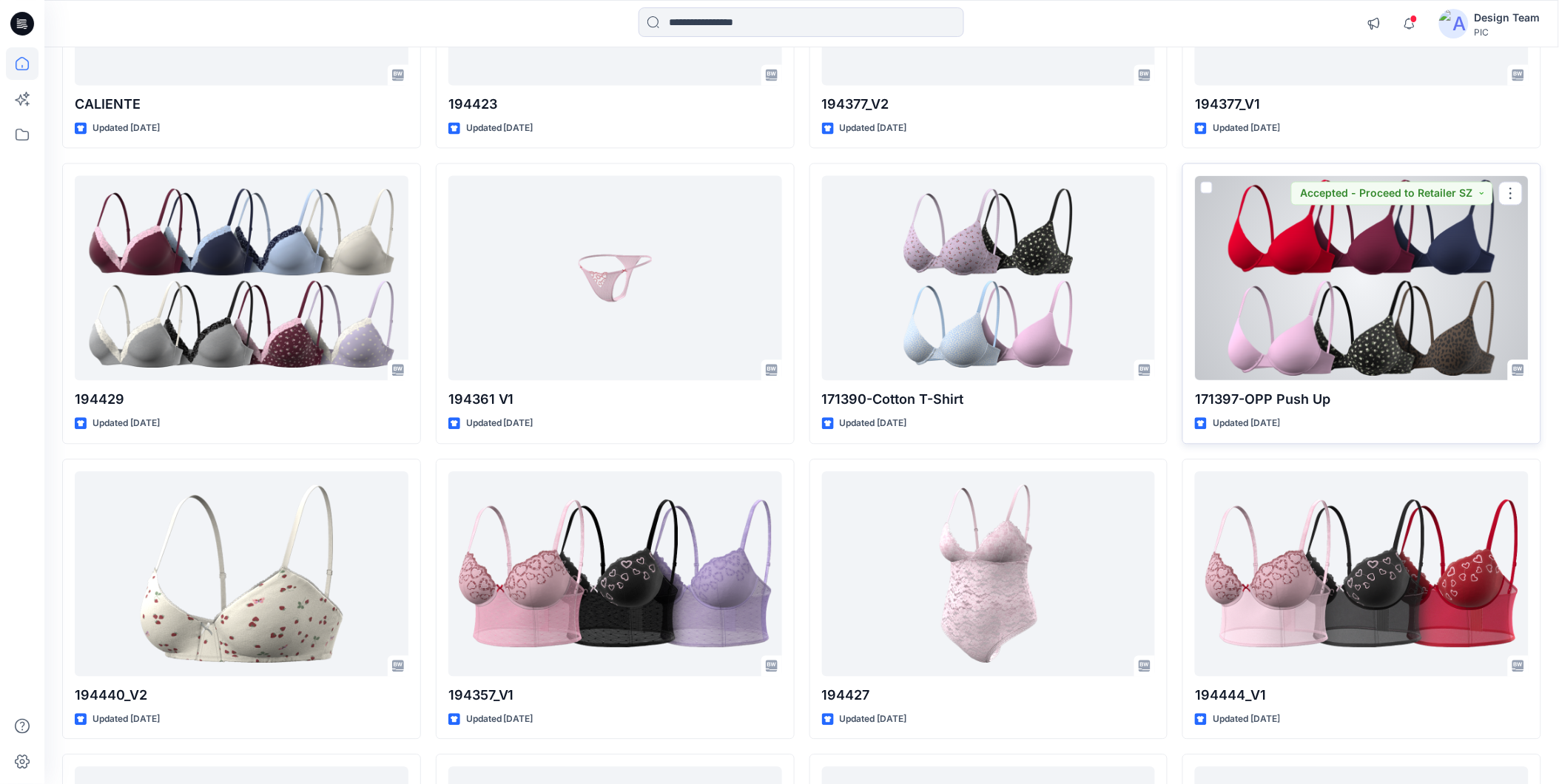
scroll to position [941, 0]
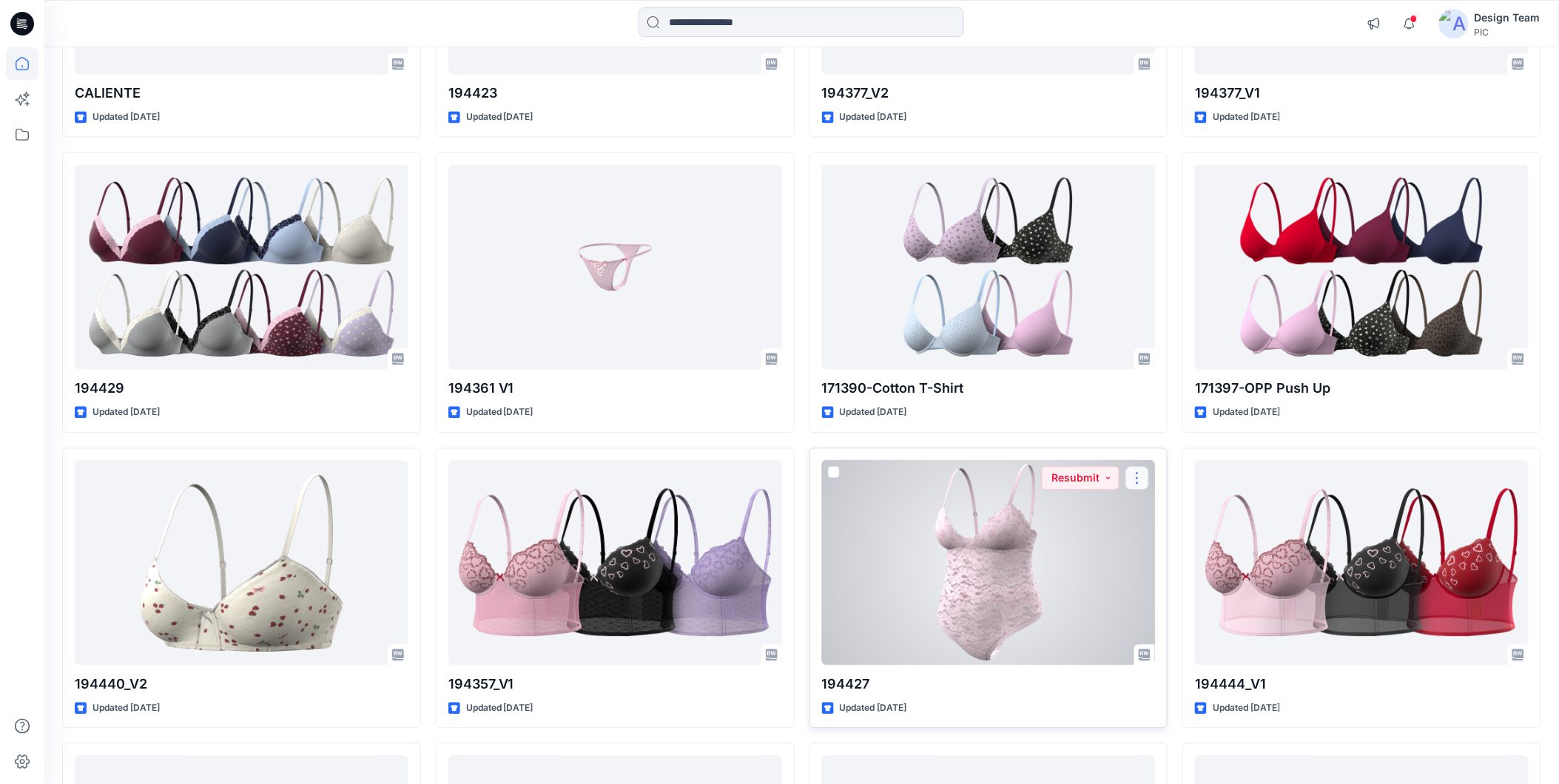
click at [1137, 476] on button "button" at bounding box center [1137, 478] width 24 height 24
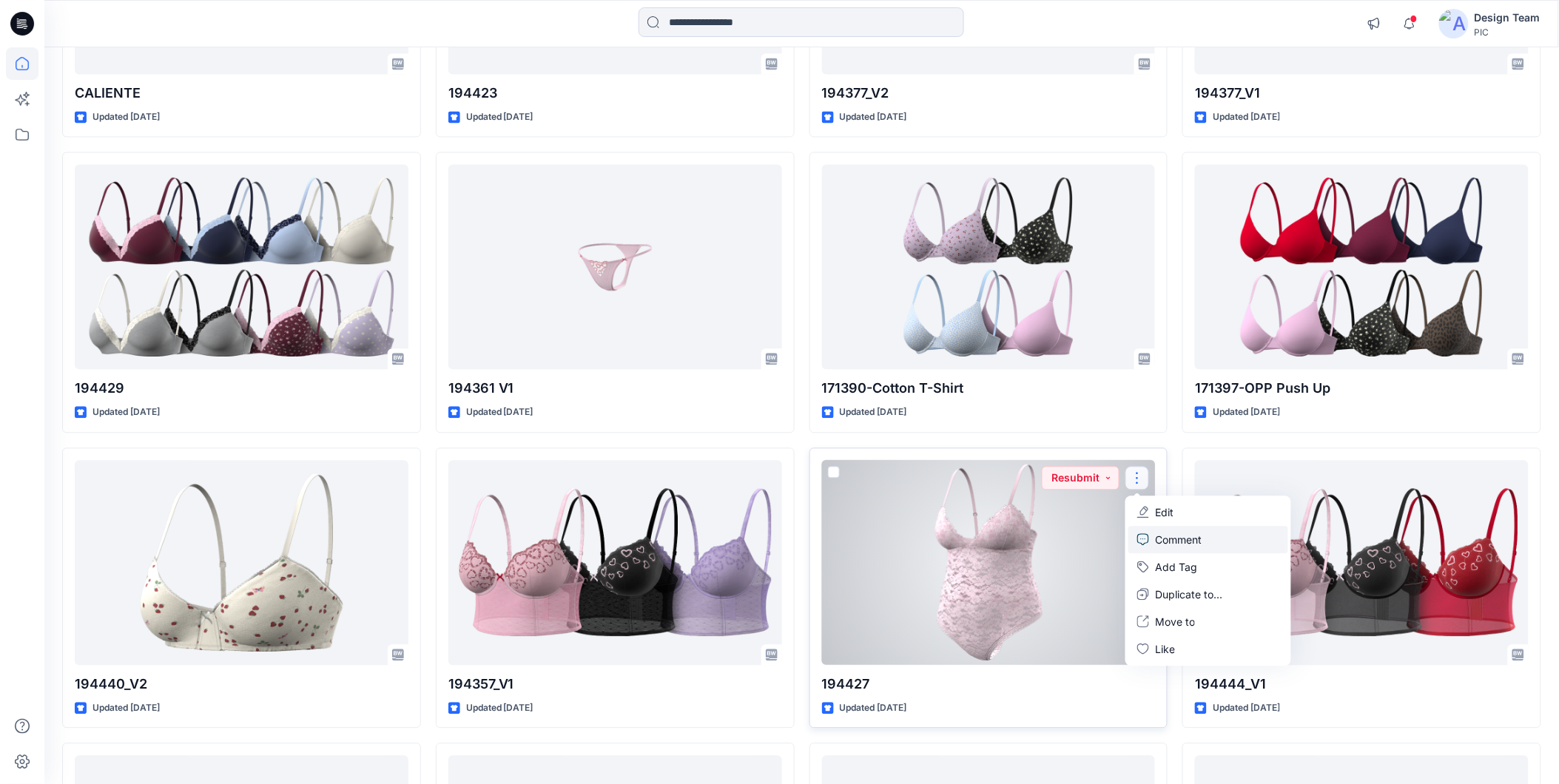
click at [1154, 539] on p "Comment" at bounding box center [1177, 540] width 46 height 15
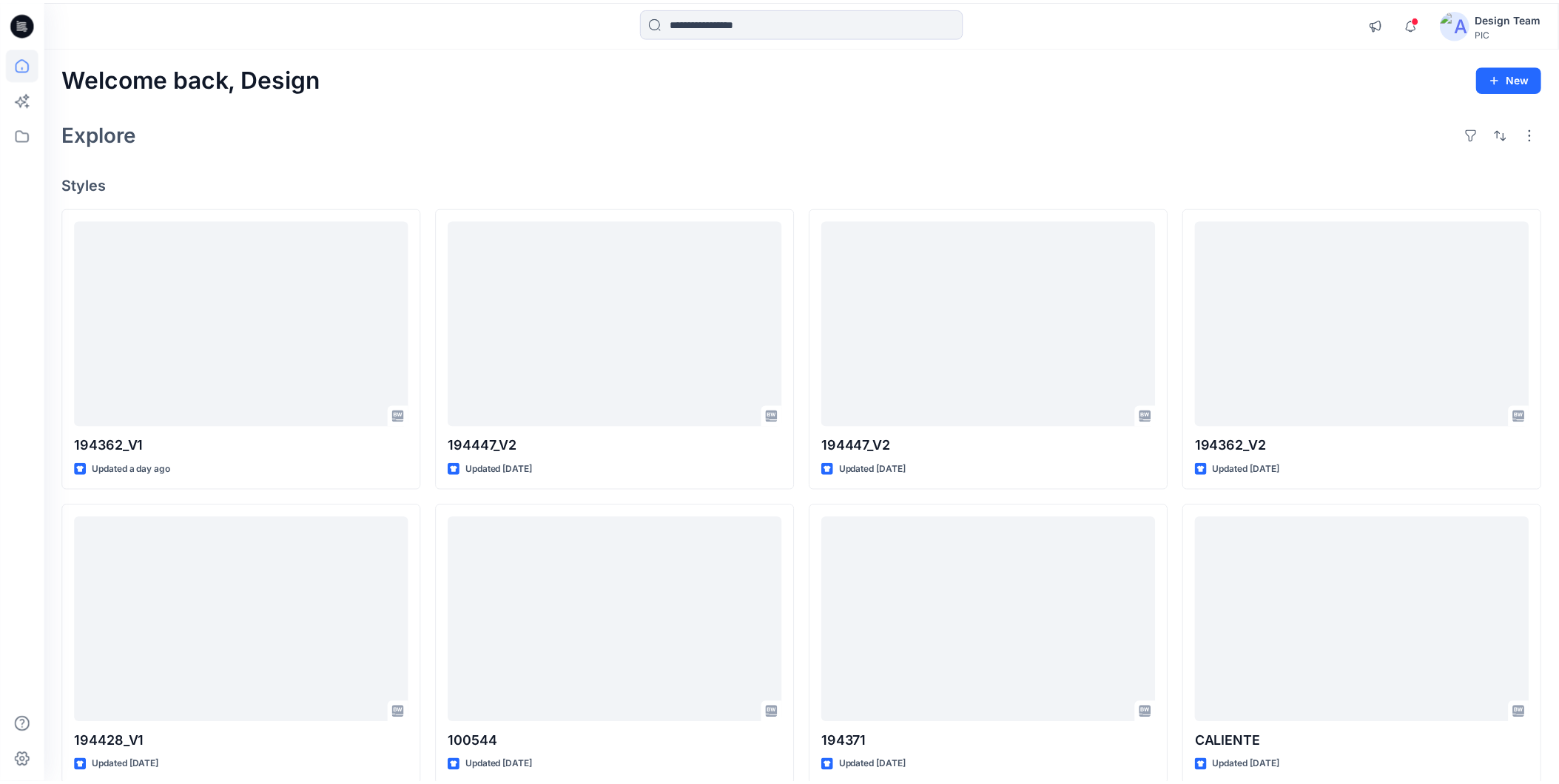
scroll to position [941, 0]
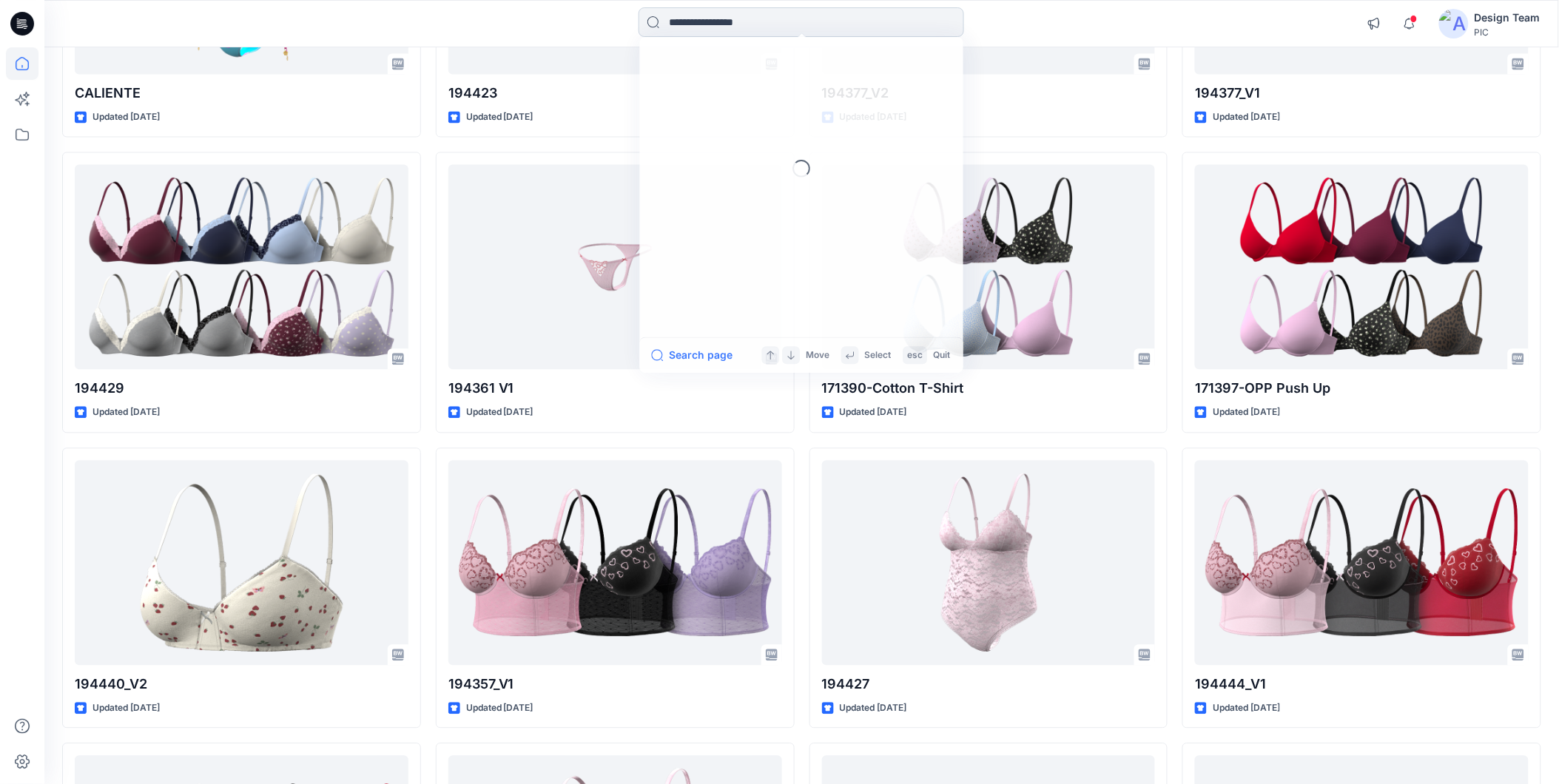
click at [749, 10] on input at bounding box center [801, 21] width 325 height 29
type input "******"
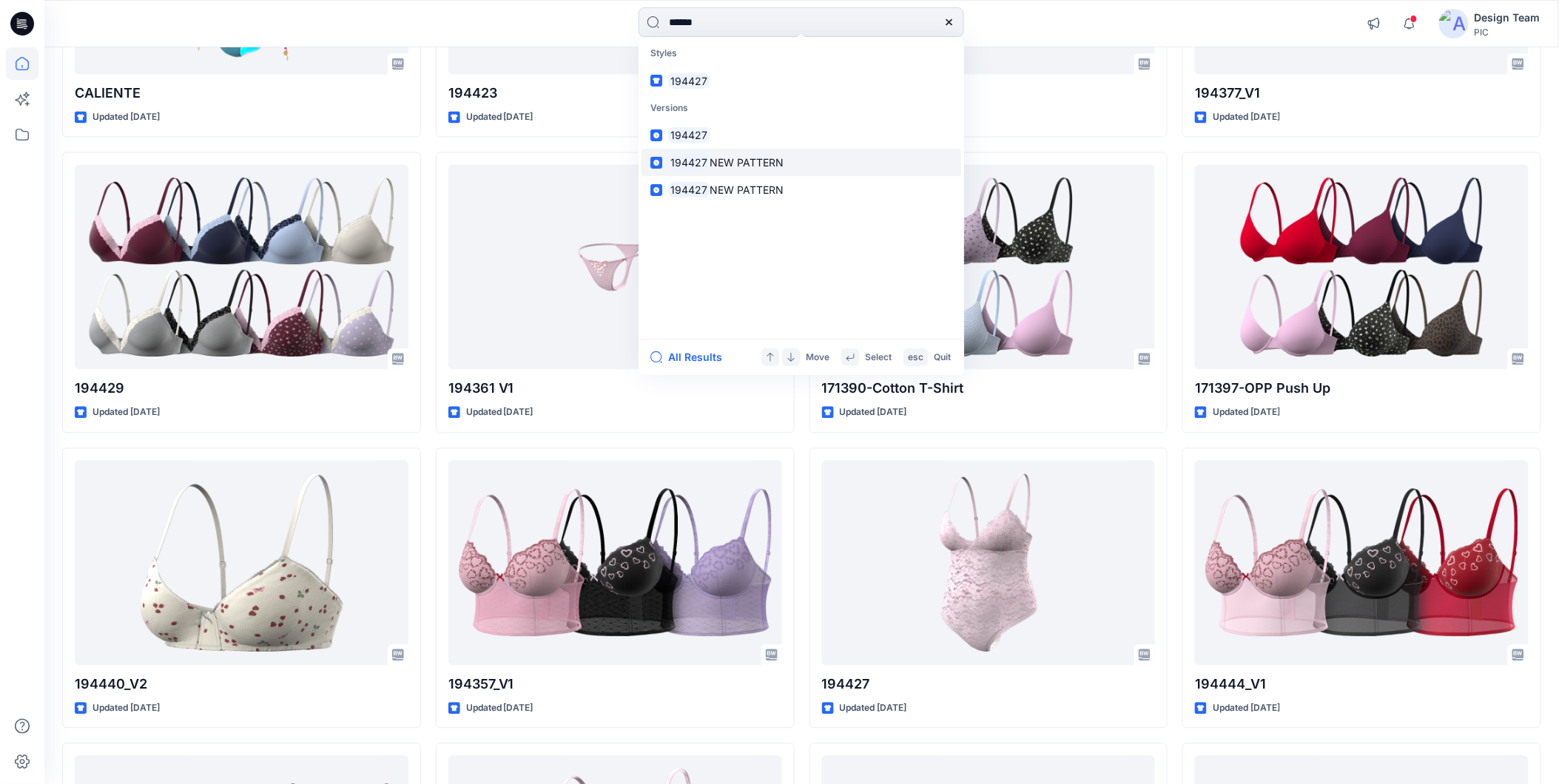
click at [771, 167] on span "NEW PATTERN" at bounding box center [746, 163] width 74 height 12
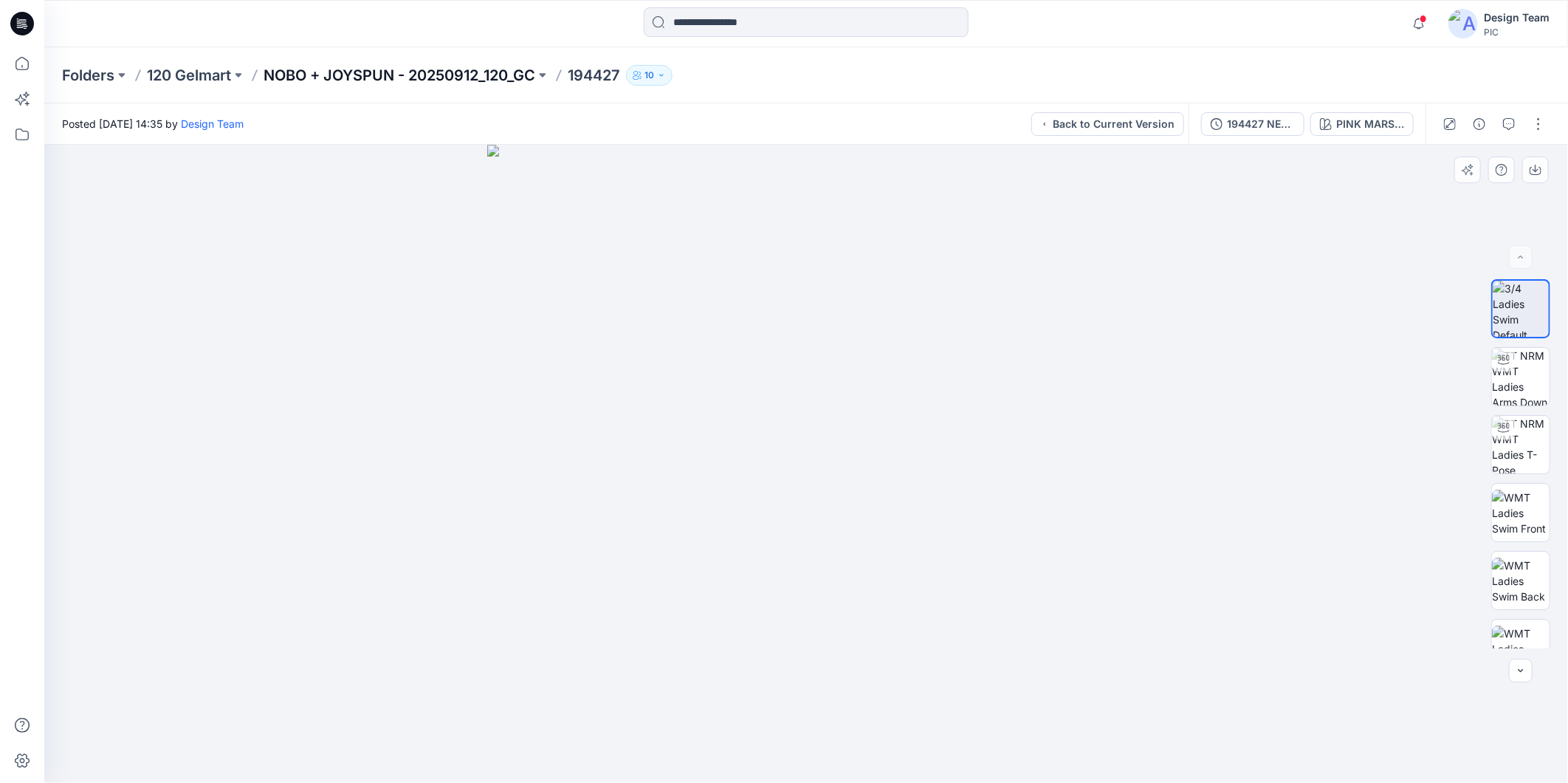
click at [477, 75] on p "NOBO + JOYSPUN - 20250912_120_GC" at bounding box center [399, 75] width 272 height 20
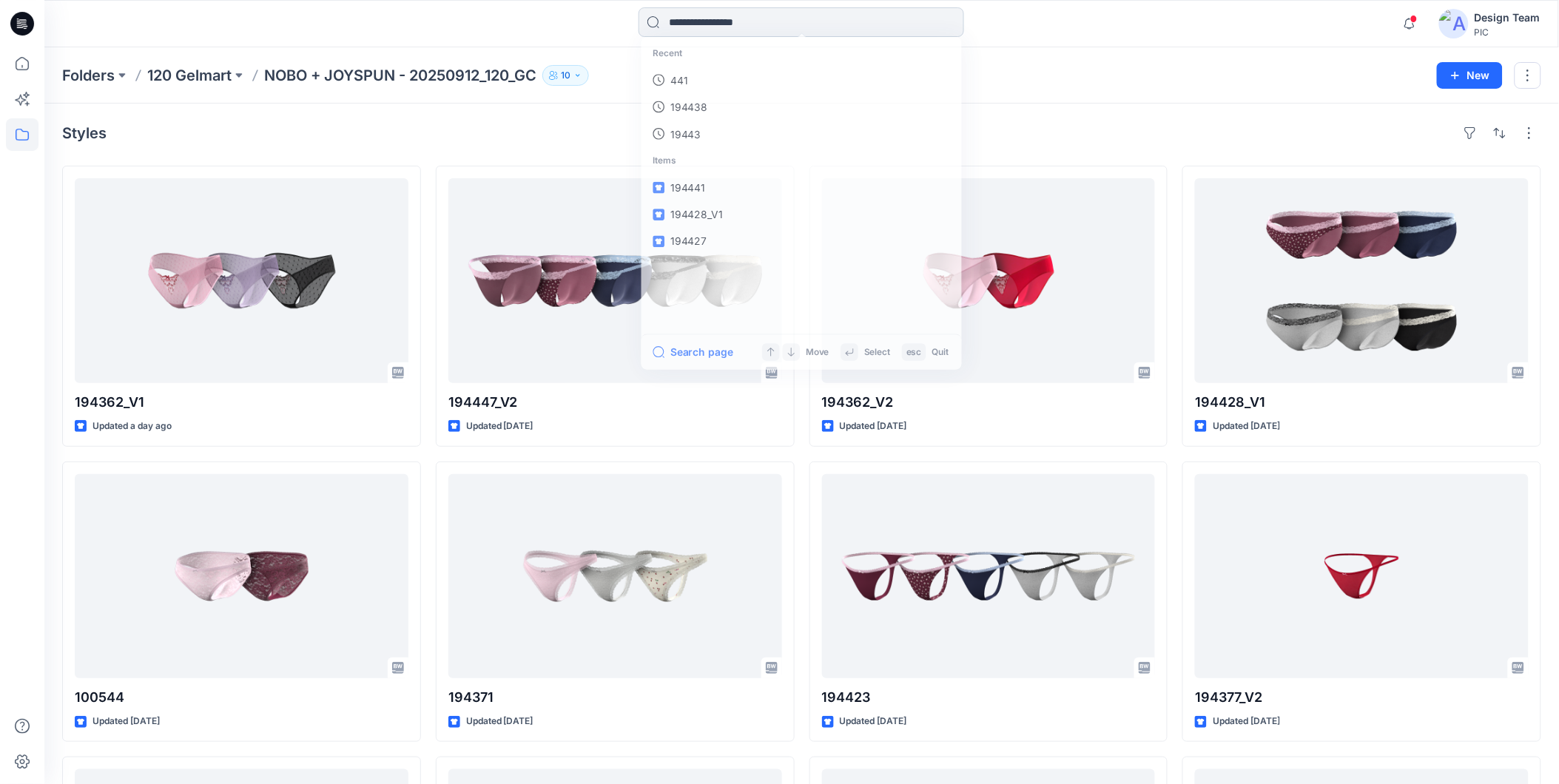
click at [798, 28] on input at bounding box center [801, 21] width 325 height 29
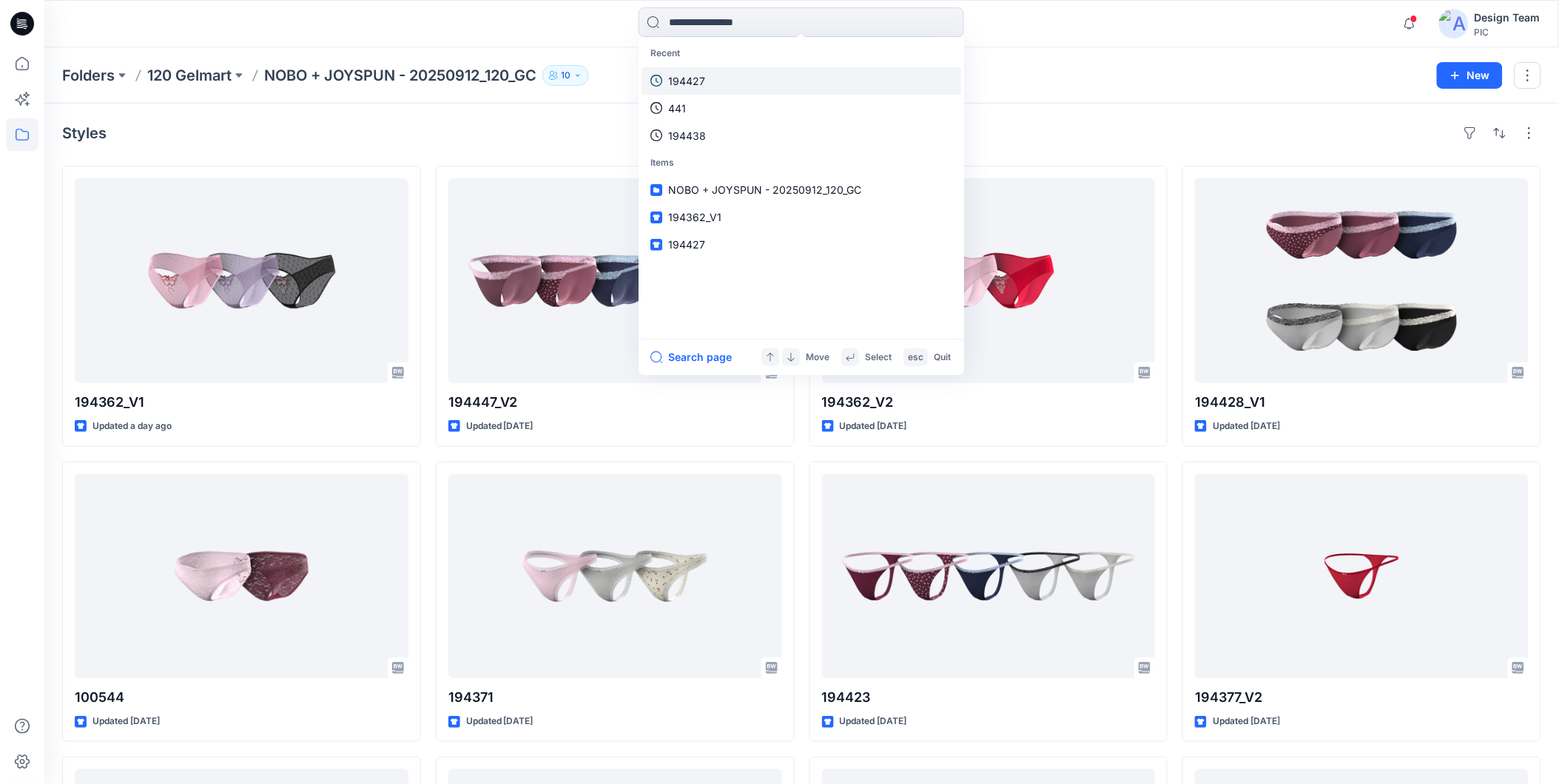
click at [741, 77] on link "194427" at bounding box center [800, 81] width 319 height 28
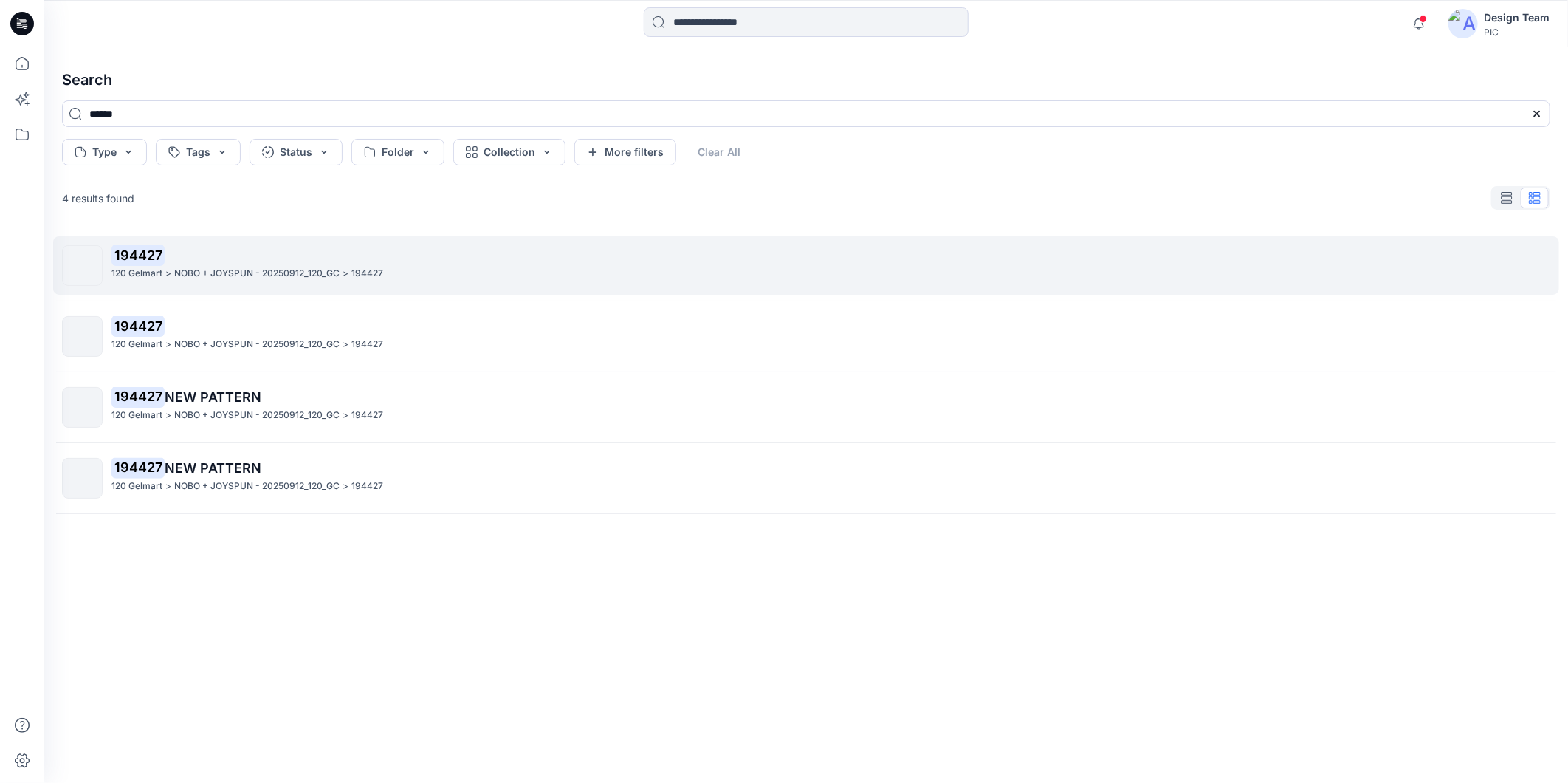
click at [503, 256] on p "194427" at bounding box center [831, 255] width 1438 height 20
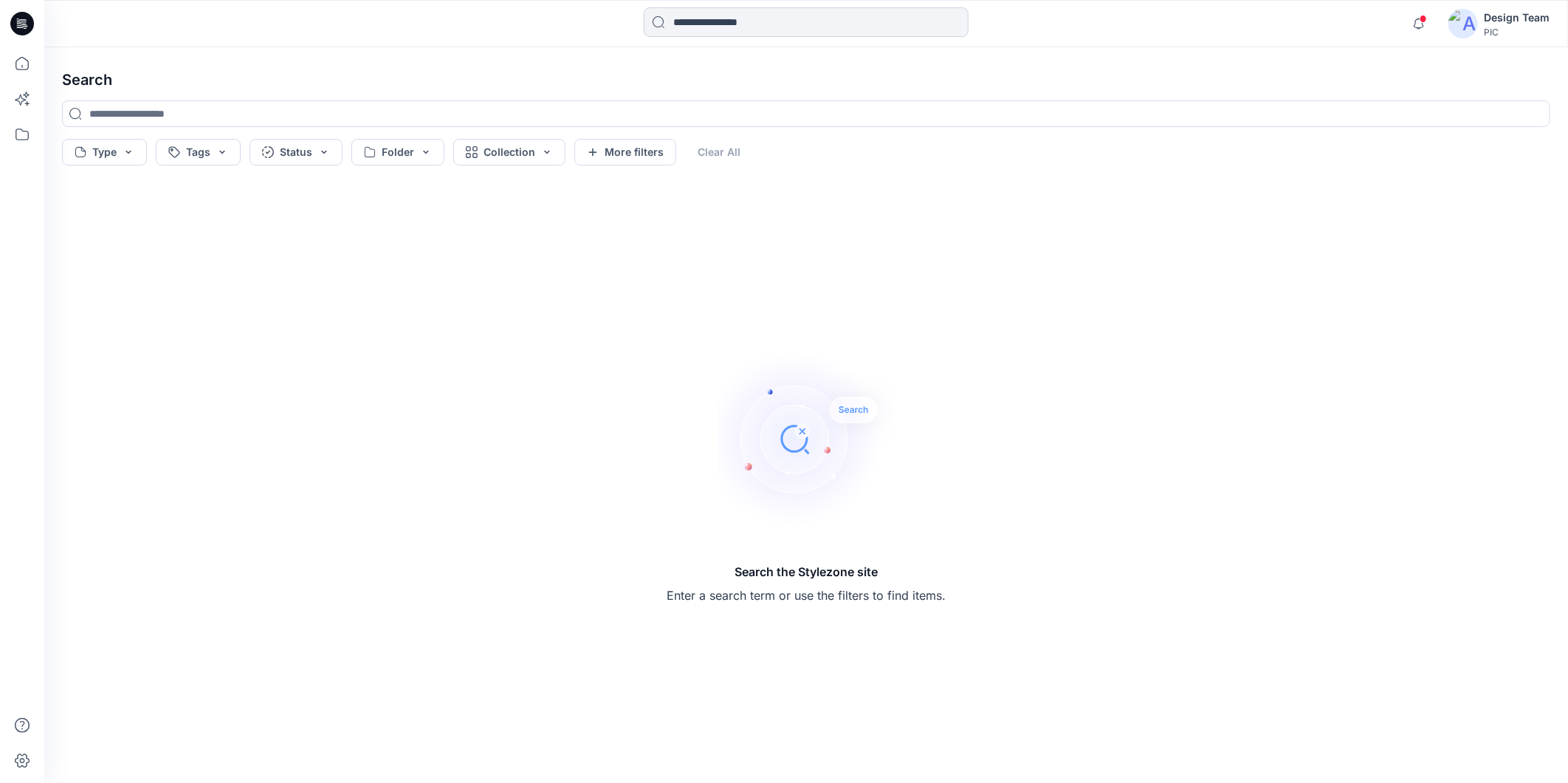
click at [739, 20] on input at bounding box center [806, 21] width 325 height 29
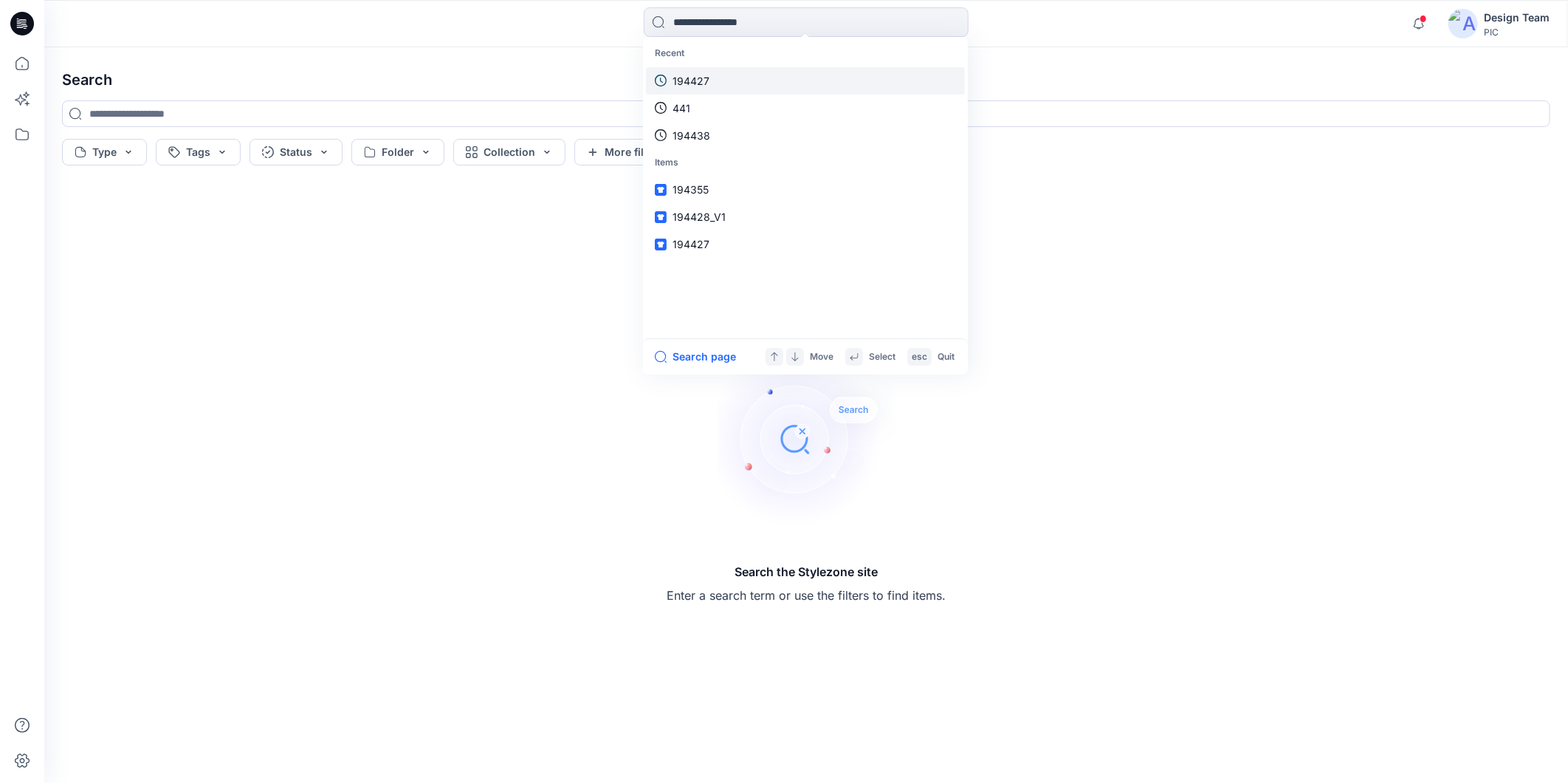
click at [739, 78] on link "194427" at bounding box center [805, 81] width 319 height 28
type input "******"
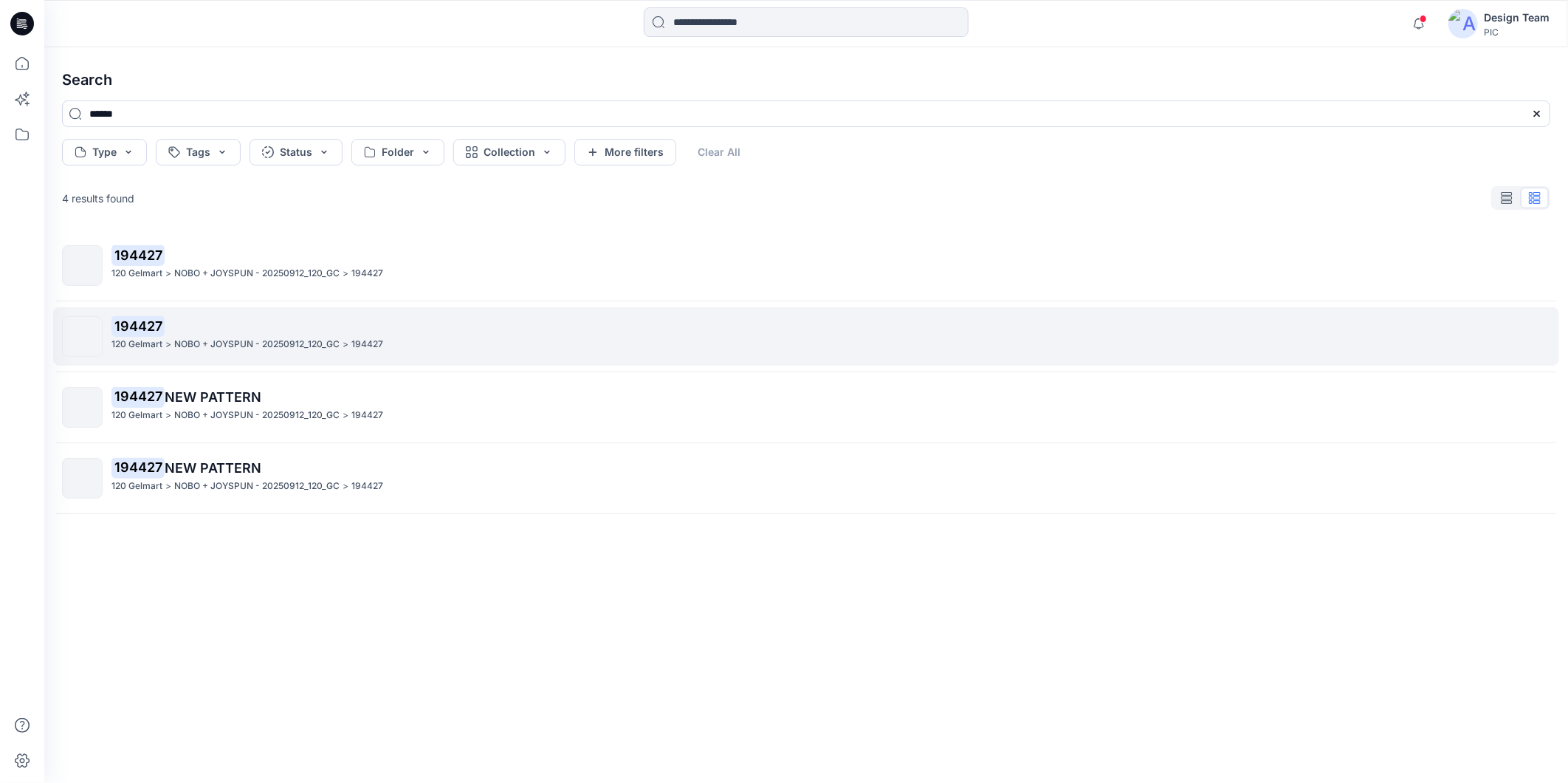
click at [455, 336] on p "194427" at bounding box center [831, 326] width 1438 height 20
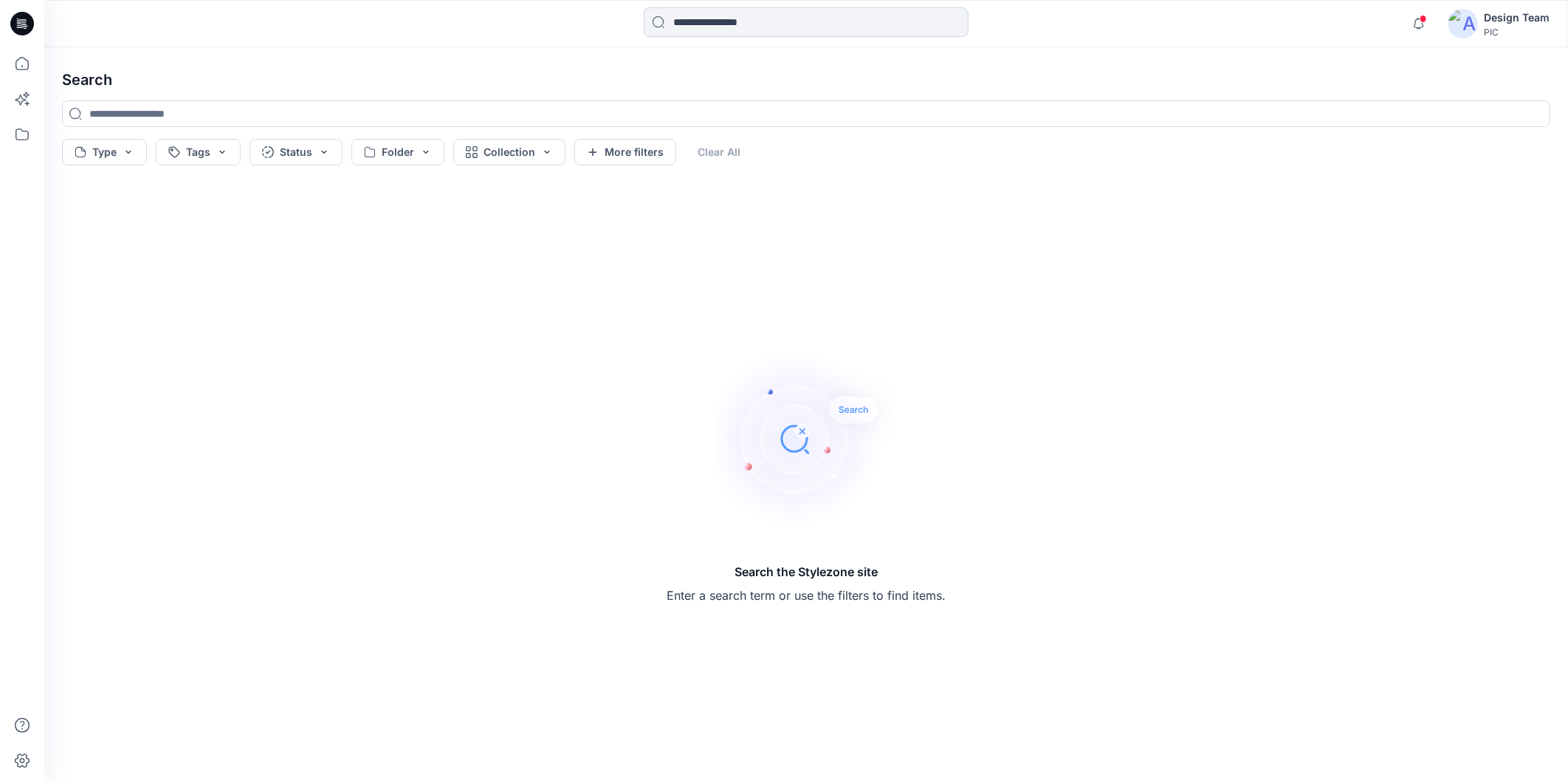
click at [797, 23] on input at bounding box center [806, 21] width 325 height 29
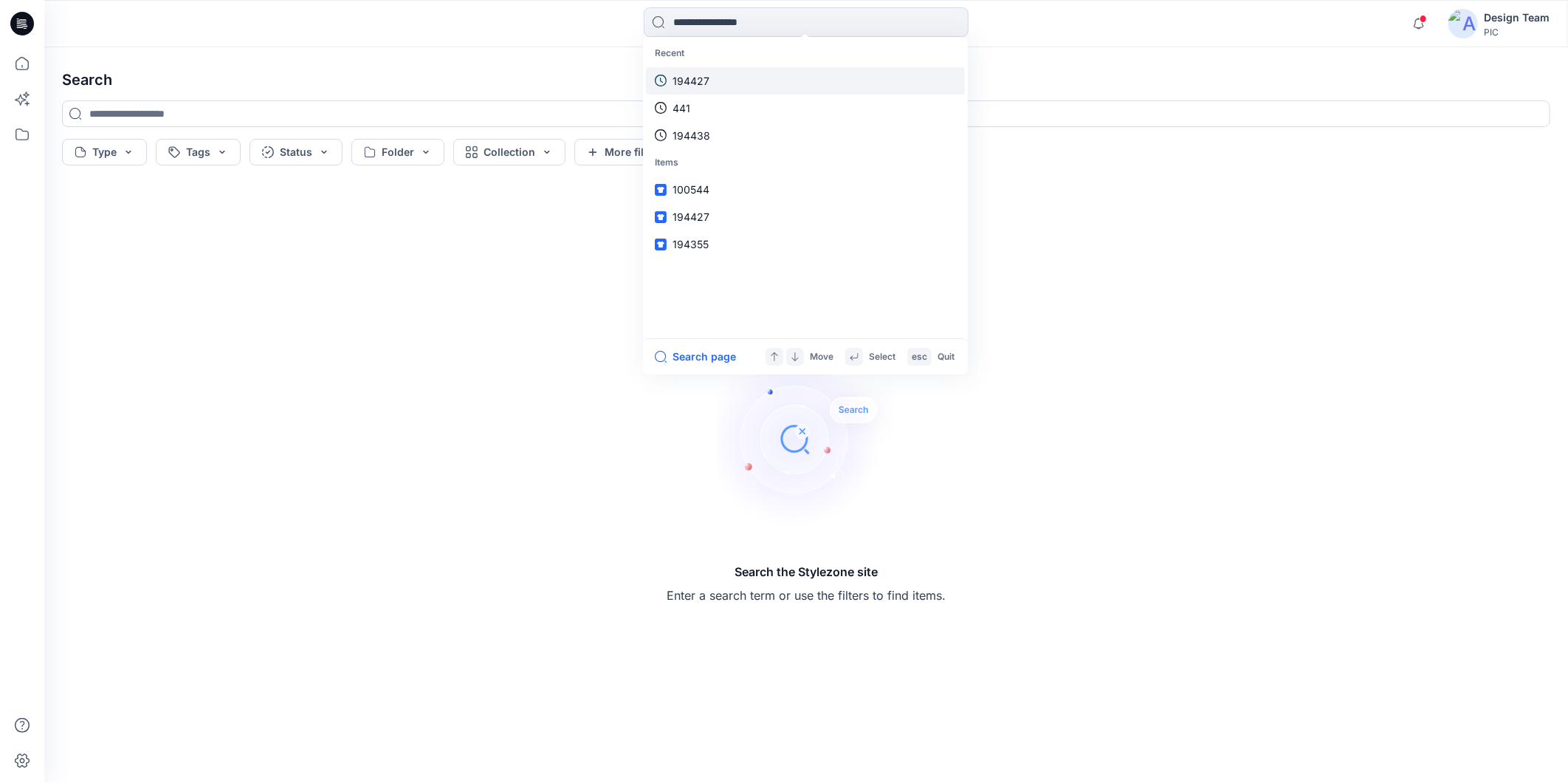
click at [757, 71] on link "194427" at bounding box center [805, 81] width 319 height 28
type input "******"
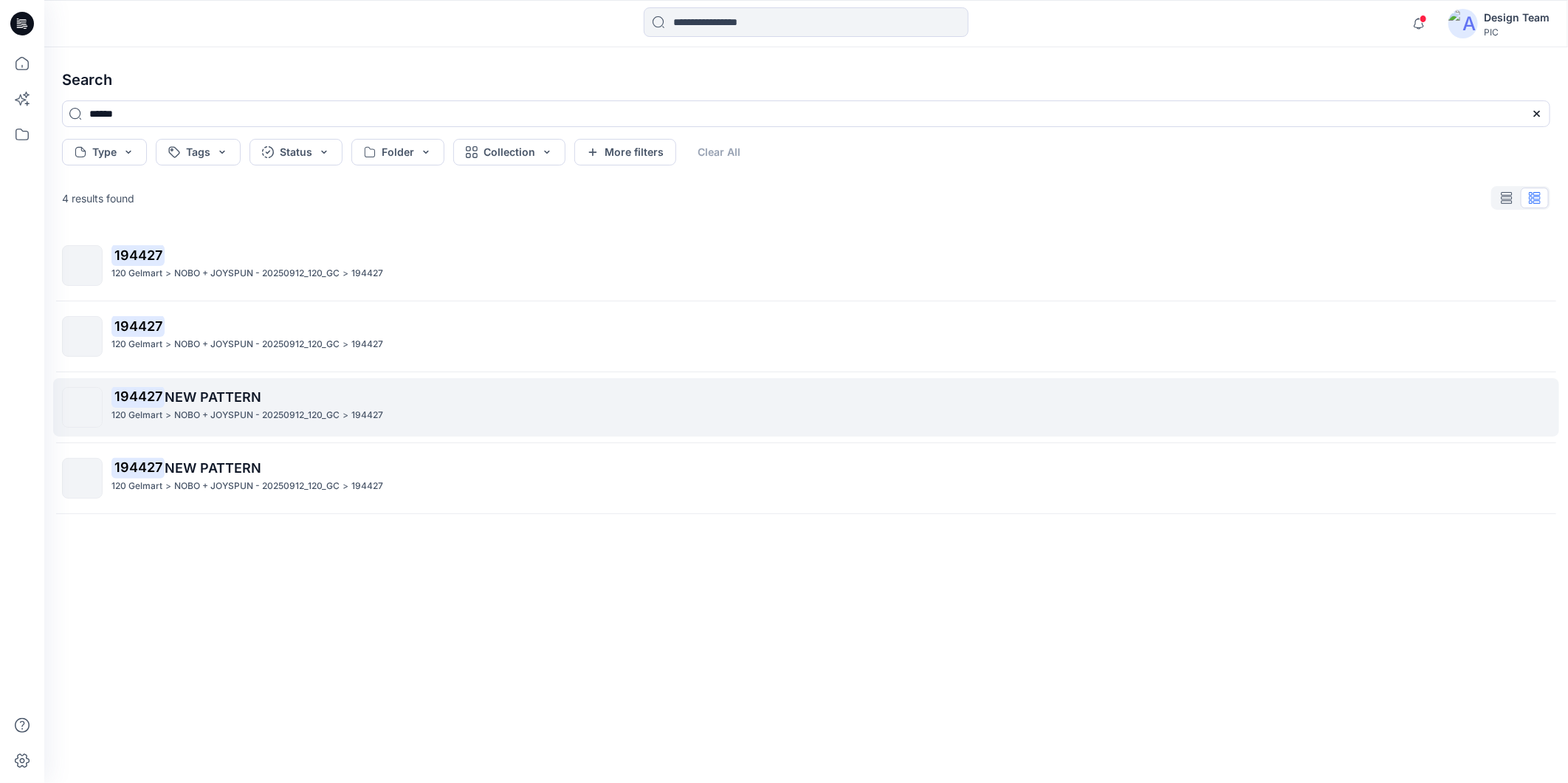
click at [382, 412] on div "120 Gelmart > NOBO + JOYSPUN - 20250912_120_GC > 194427" at bounding box center [831, 415] width 1438 height 15
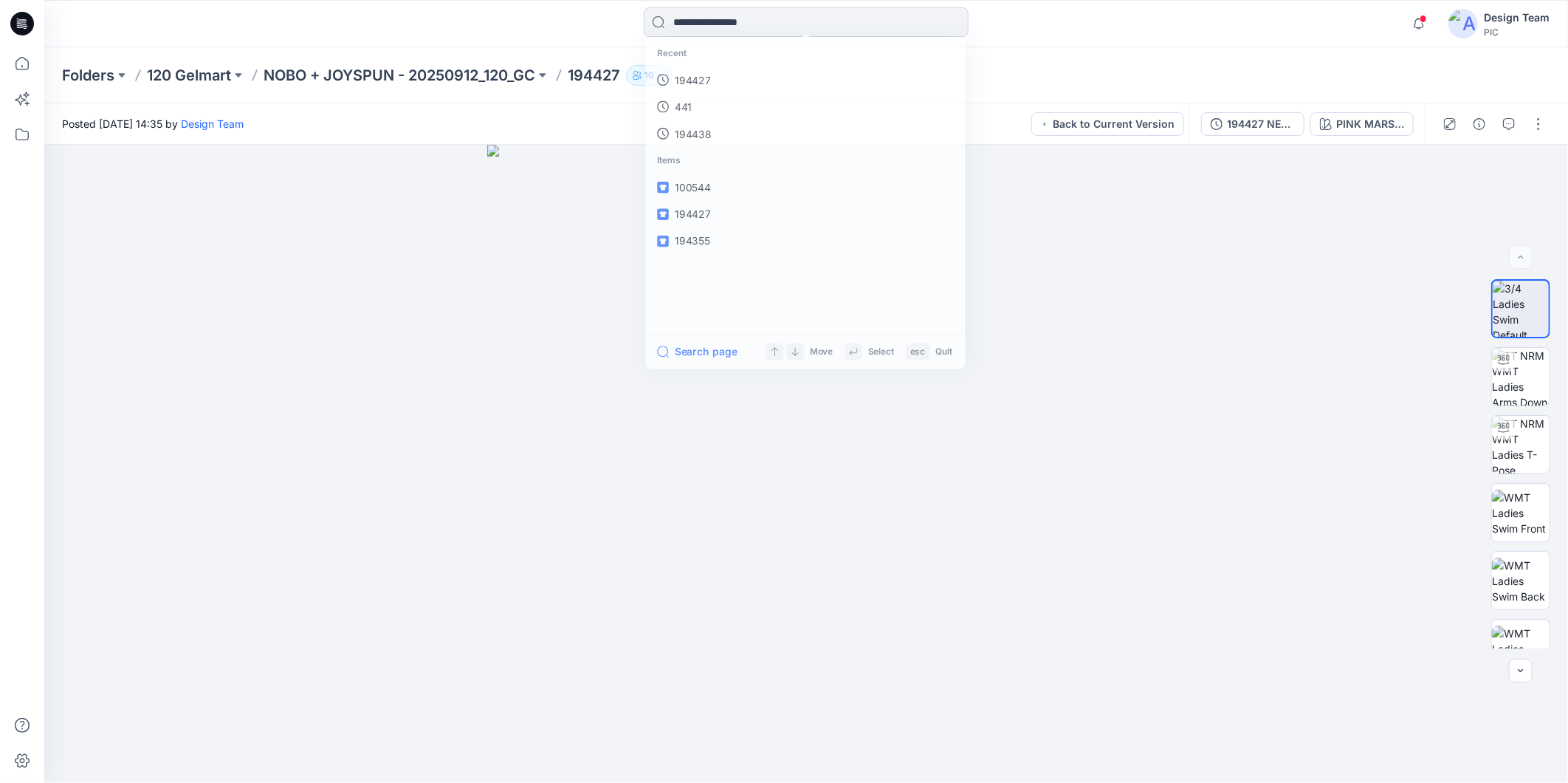
drag, startPoint x: 3, startPoint y: 15, endPoint x: 768, endPoint y: 22, distance: 765.0
click at [768, 22] on input at bounding box center [806, 21] width 325 height 29
click at [748, 77] on link "194427" at bounding box center [805, 81] width 319 height 28
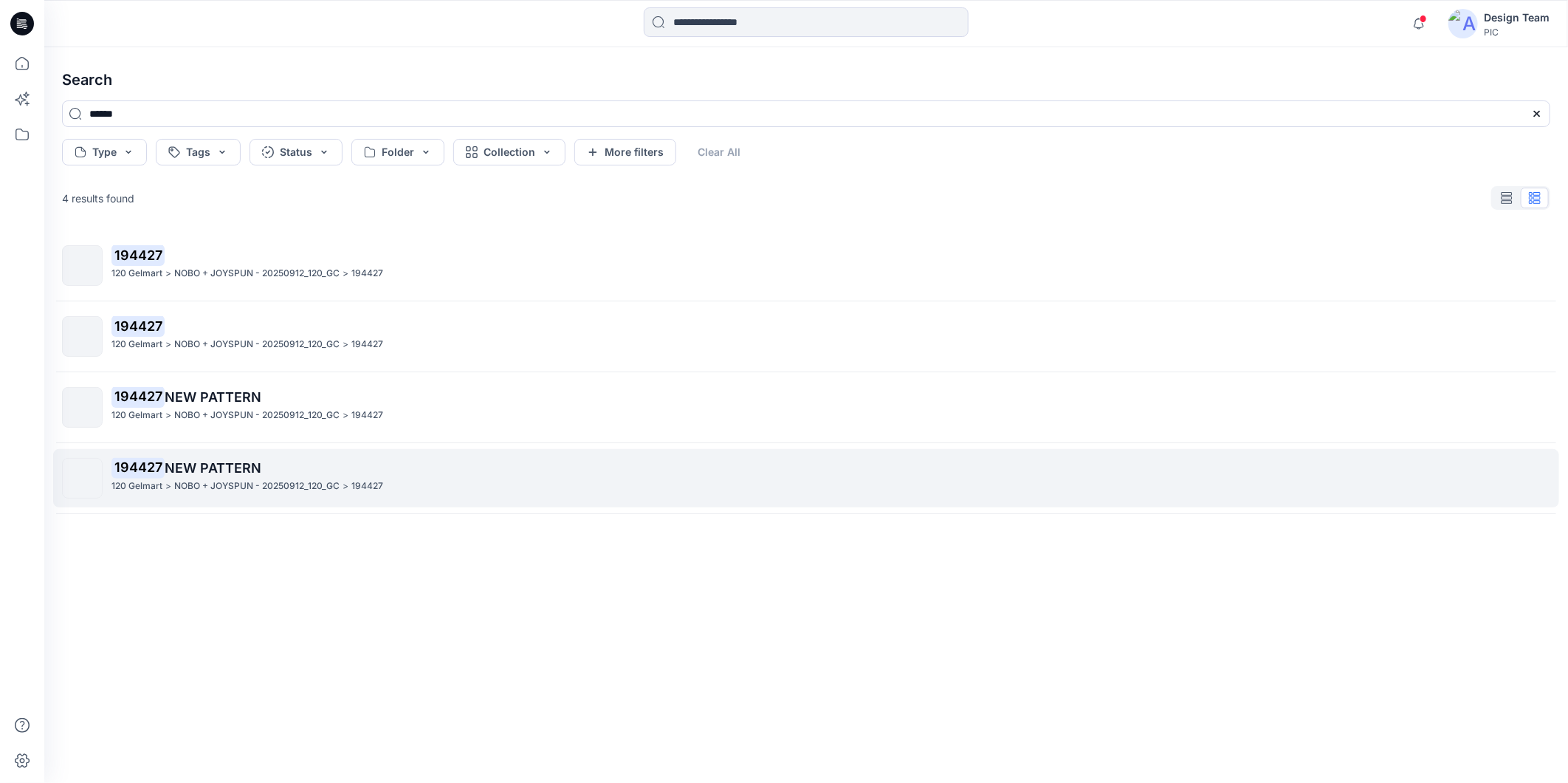
click at [374, 468] on p "194427 NEW PATTERN" at bounding box center [831, 468] width 1438 height 20
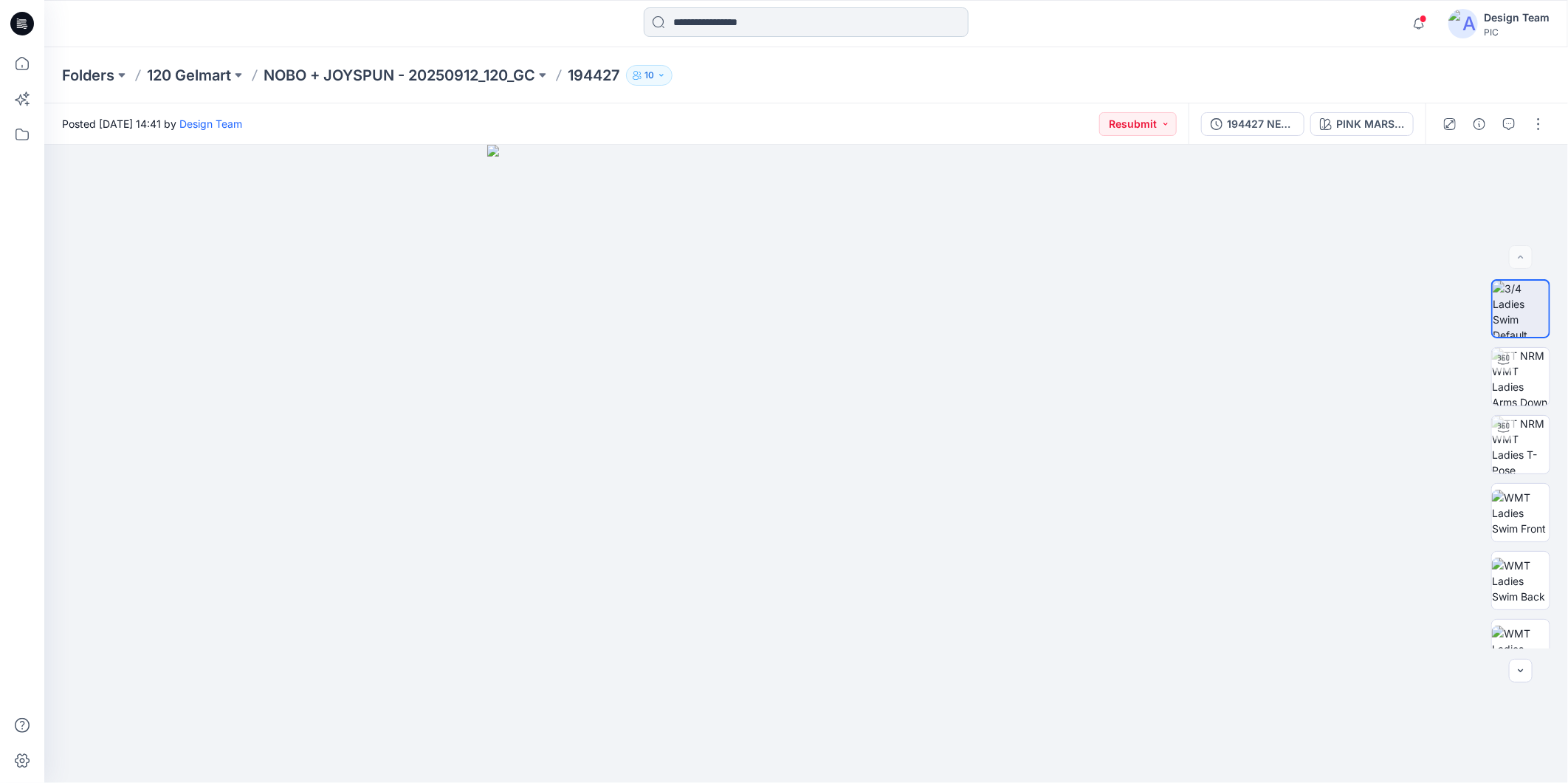
click at [788, 15] on input at bounding box center [806, 21] width 325 height 29
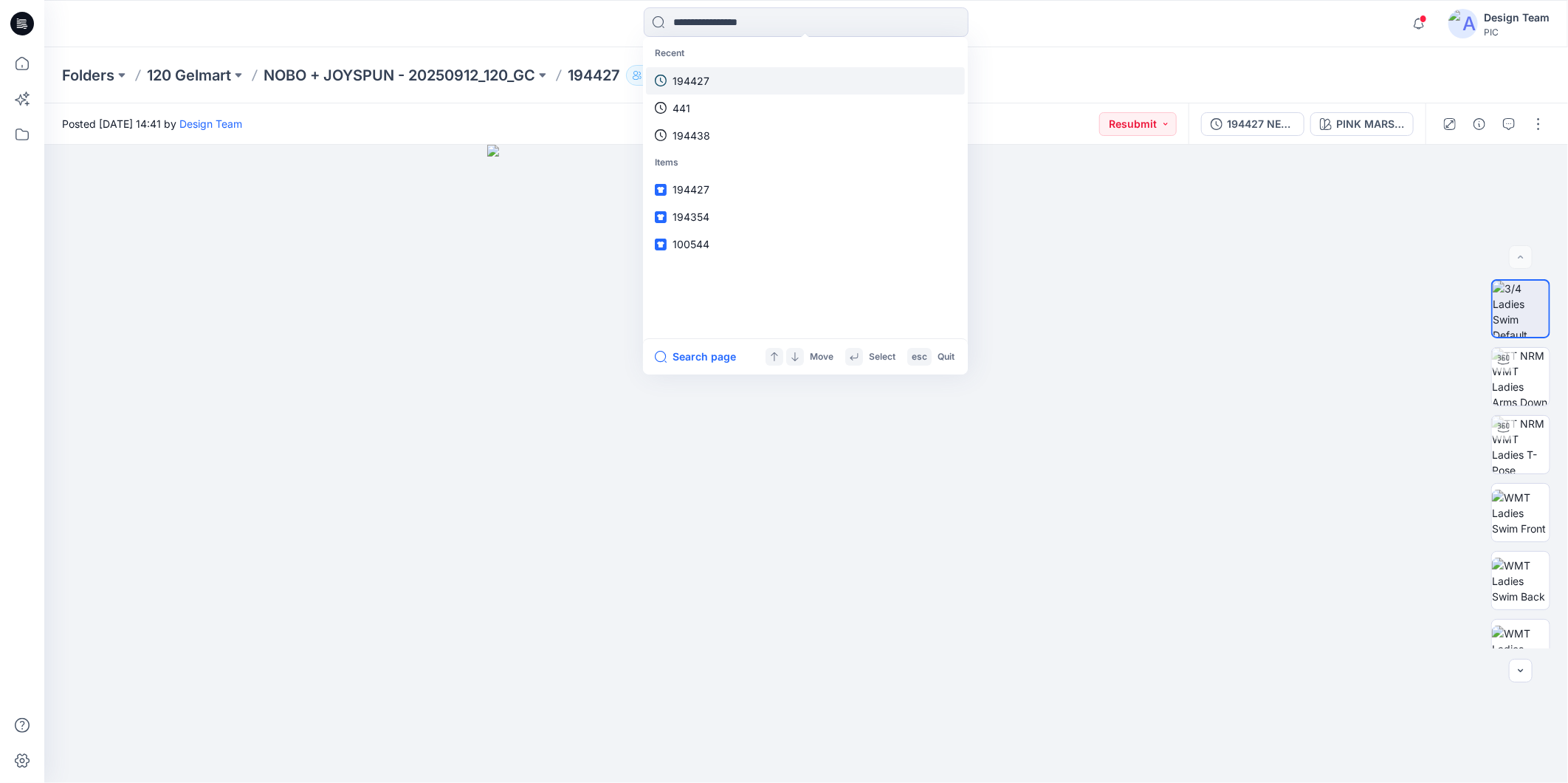
click at [761, 87] on link "194427" at bounding box center [805, 81] width 319 height 28
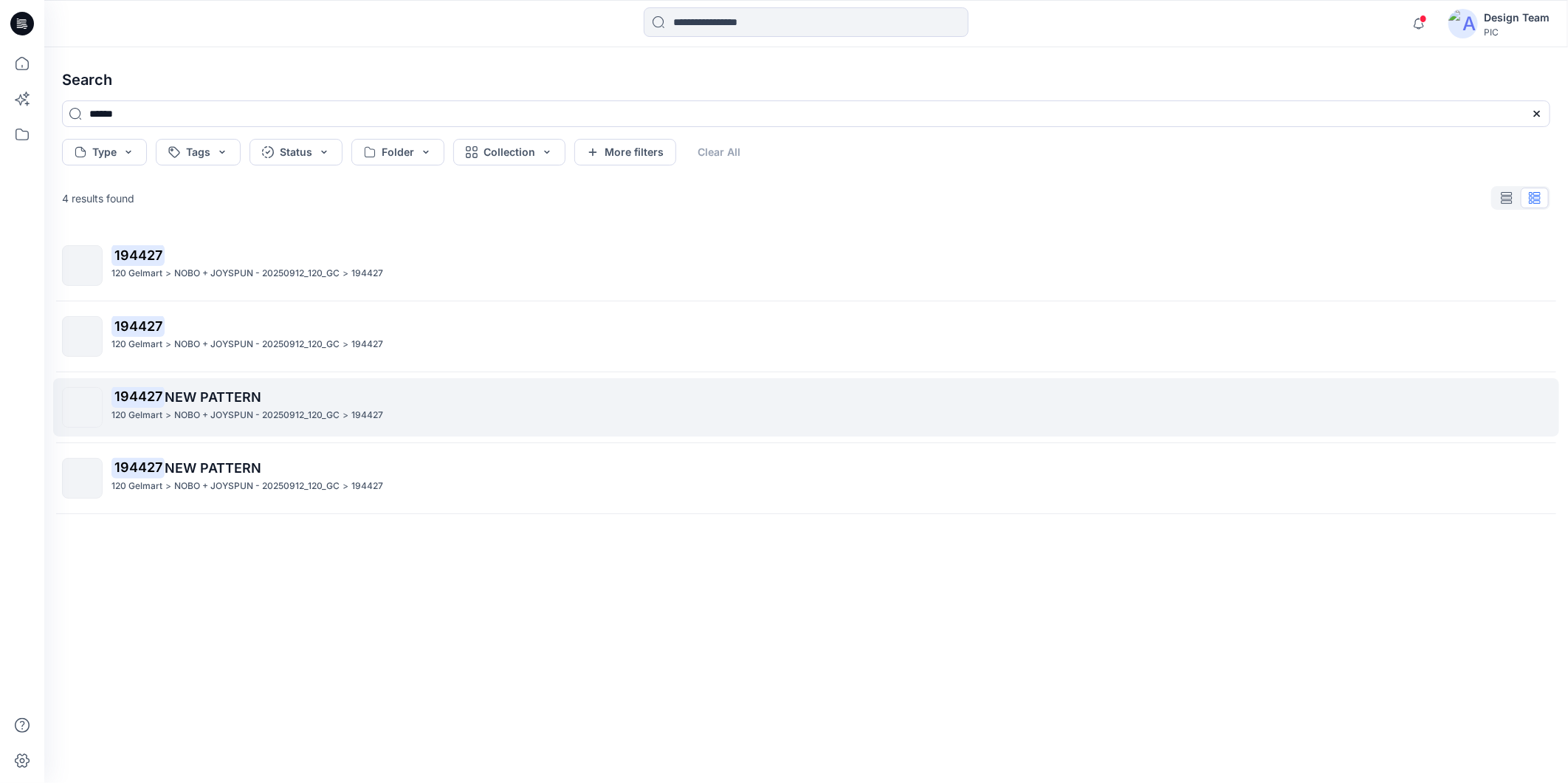
click at [402, 419] on div "120 Gelmart > NOBO + JOYSPUN - 20250912_120_GC > 194427" at bounding box center [831, 415] width 1438 height 15
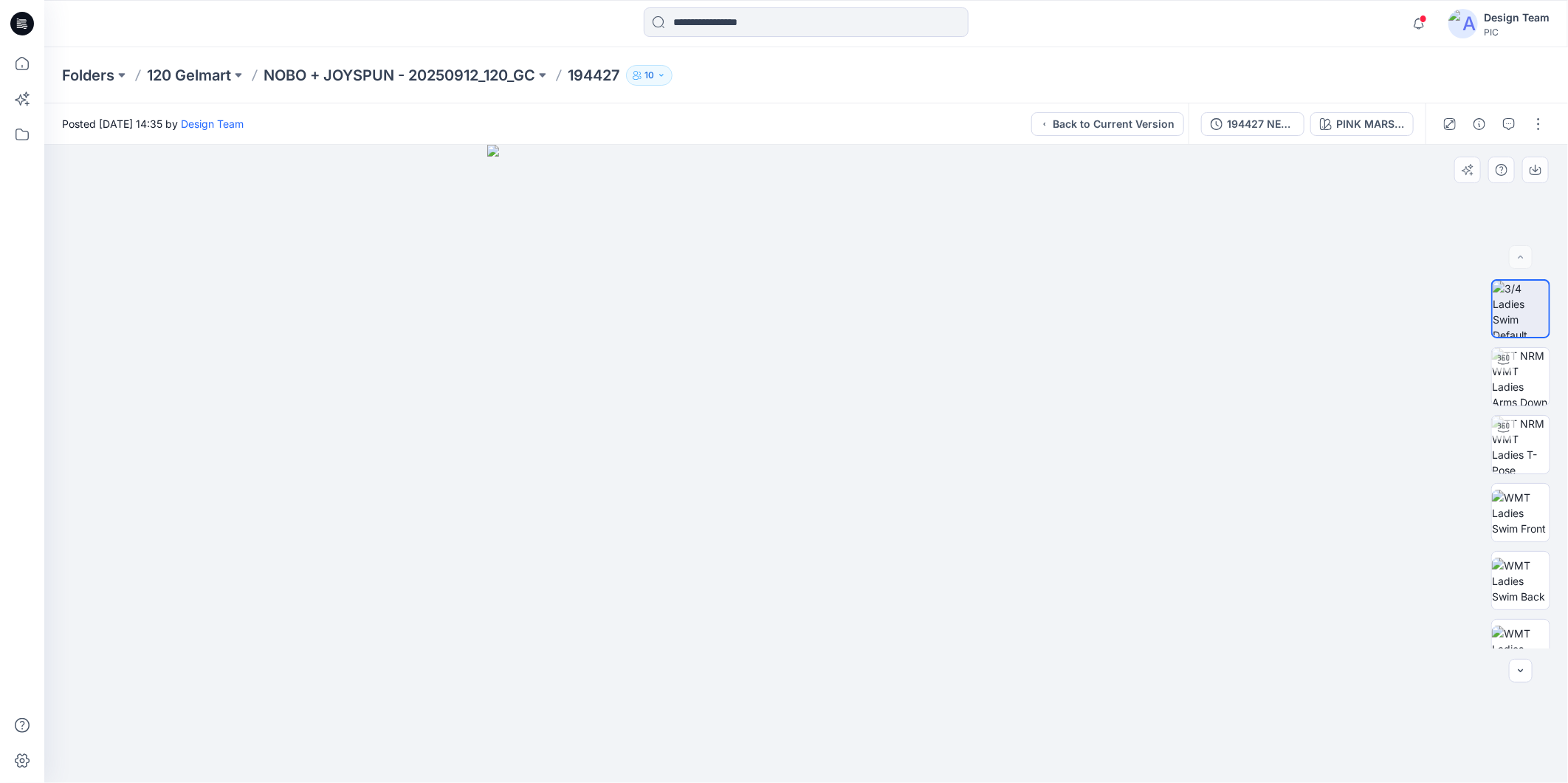
click at [1241, 322] on div at bounding box center [806, 463] width 1524 height 638
click at [1533, 453] on img at bounding box center [1520, 444] width 58 height 58
click at [669, 79] on button "10" at bounding box center [649, 75] width 46 height 20
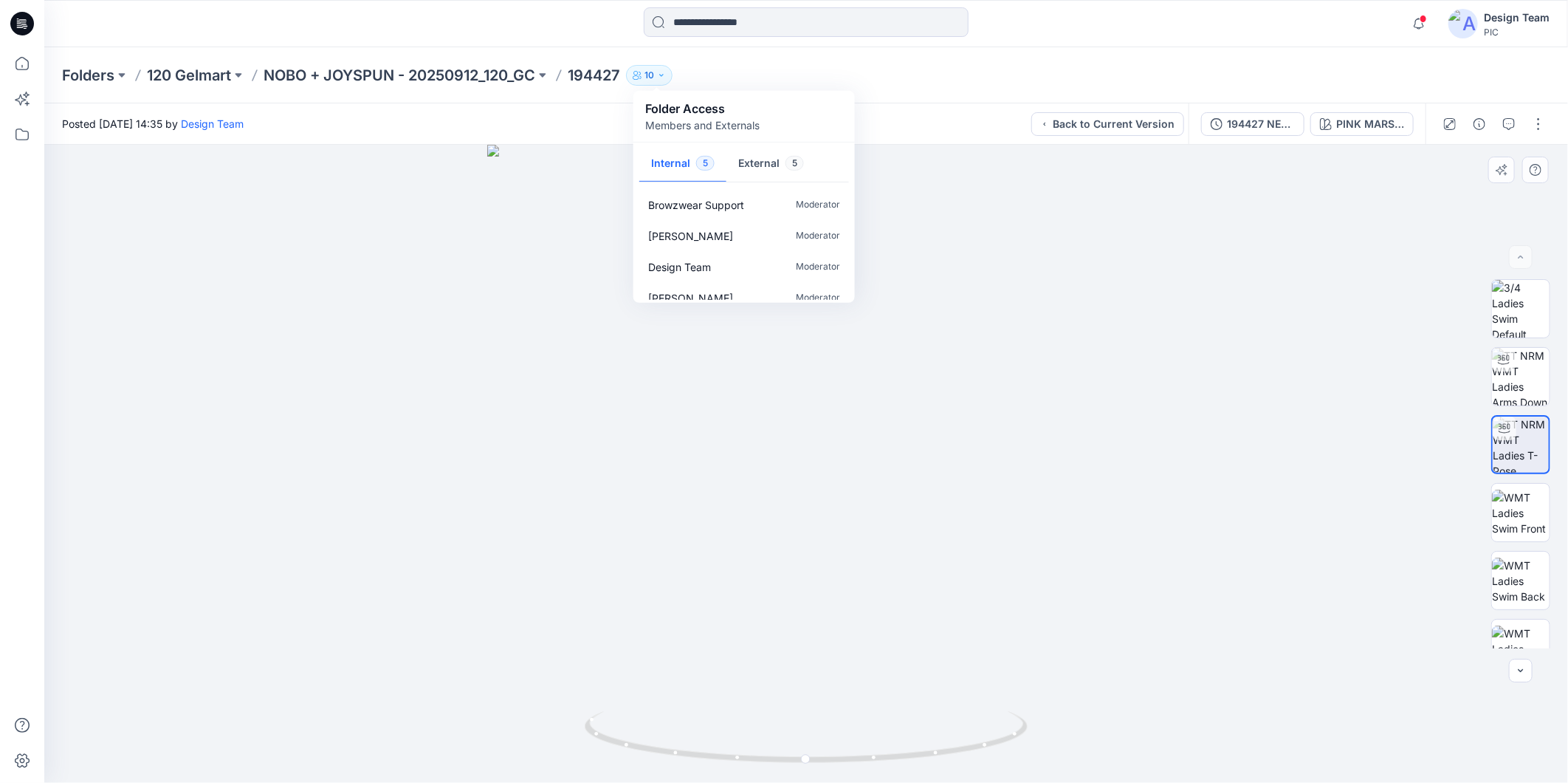
click at [1109, 516] on div at bounding box center [806, 463] width 1524 height 638
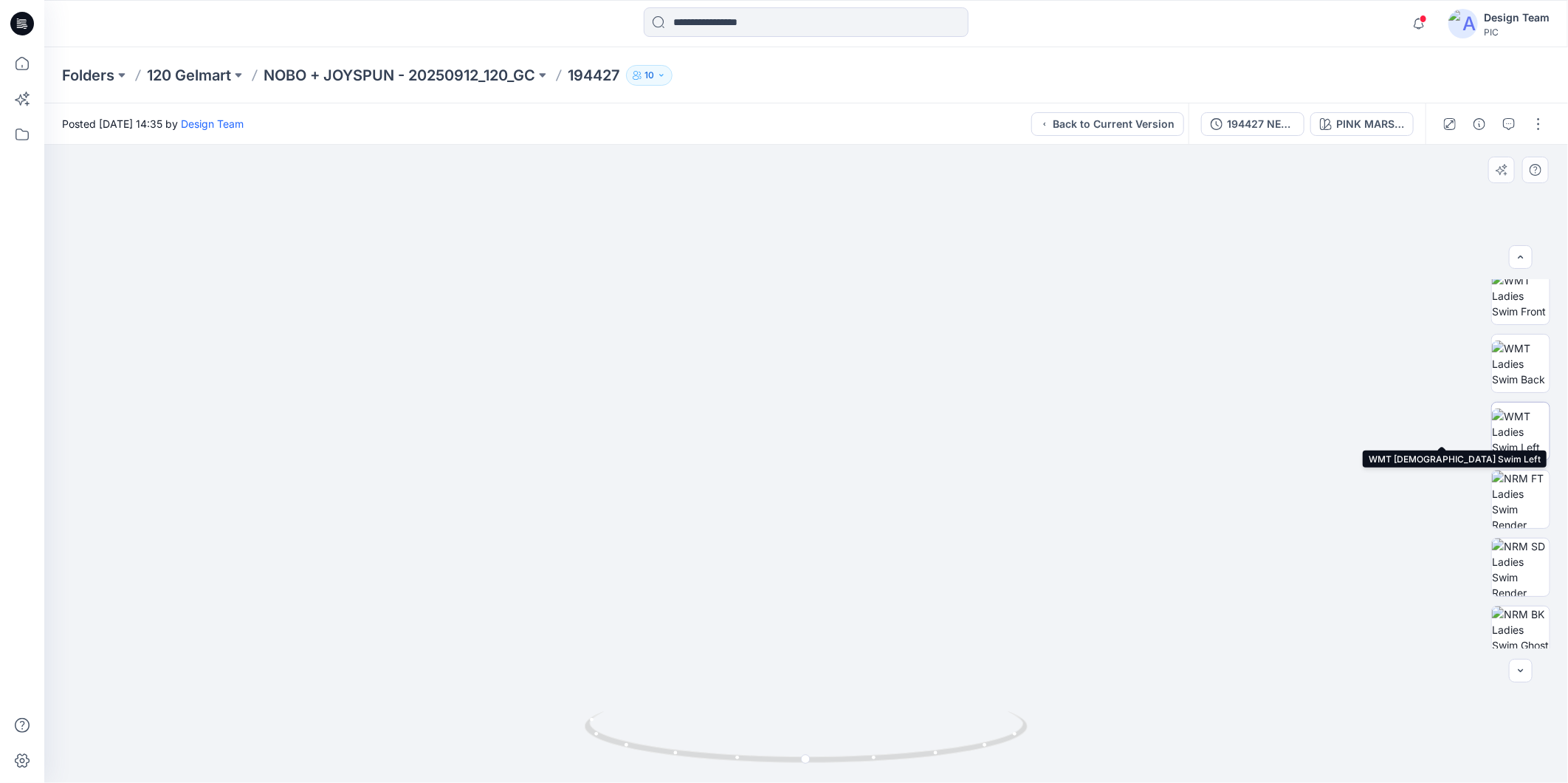
scroll to position [233, 0]
click at [1515, 406] on img at bounding box center [1520, 416] width 58 height 46
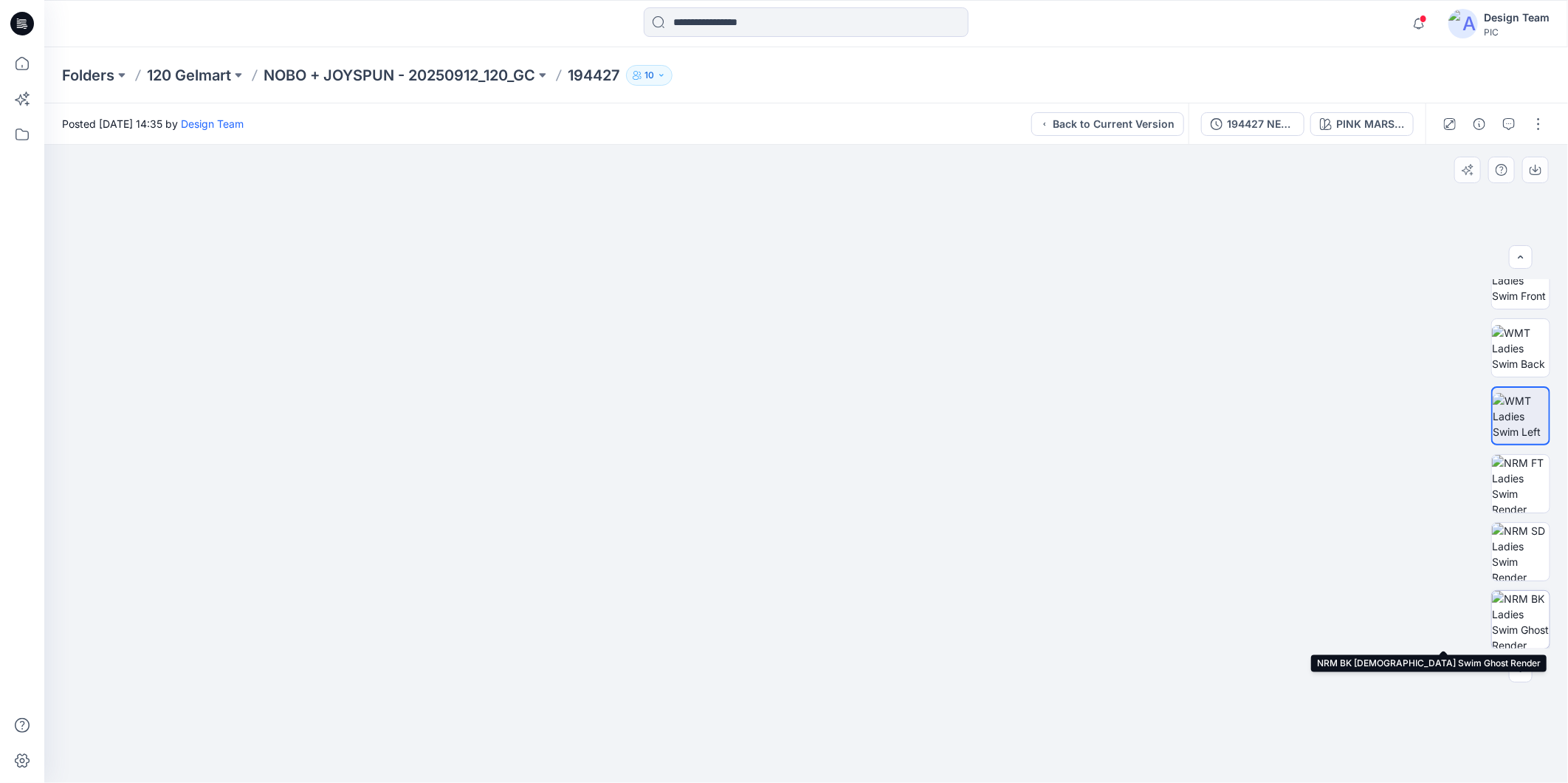
click at [1525, 626] on img at bounding box center [1520, 619] width 58 height 58
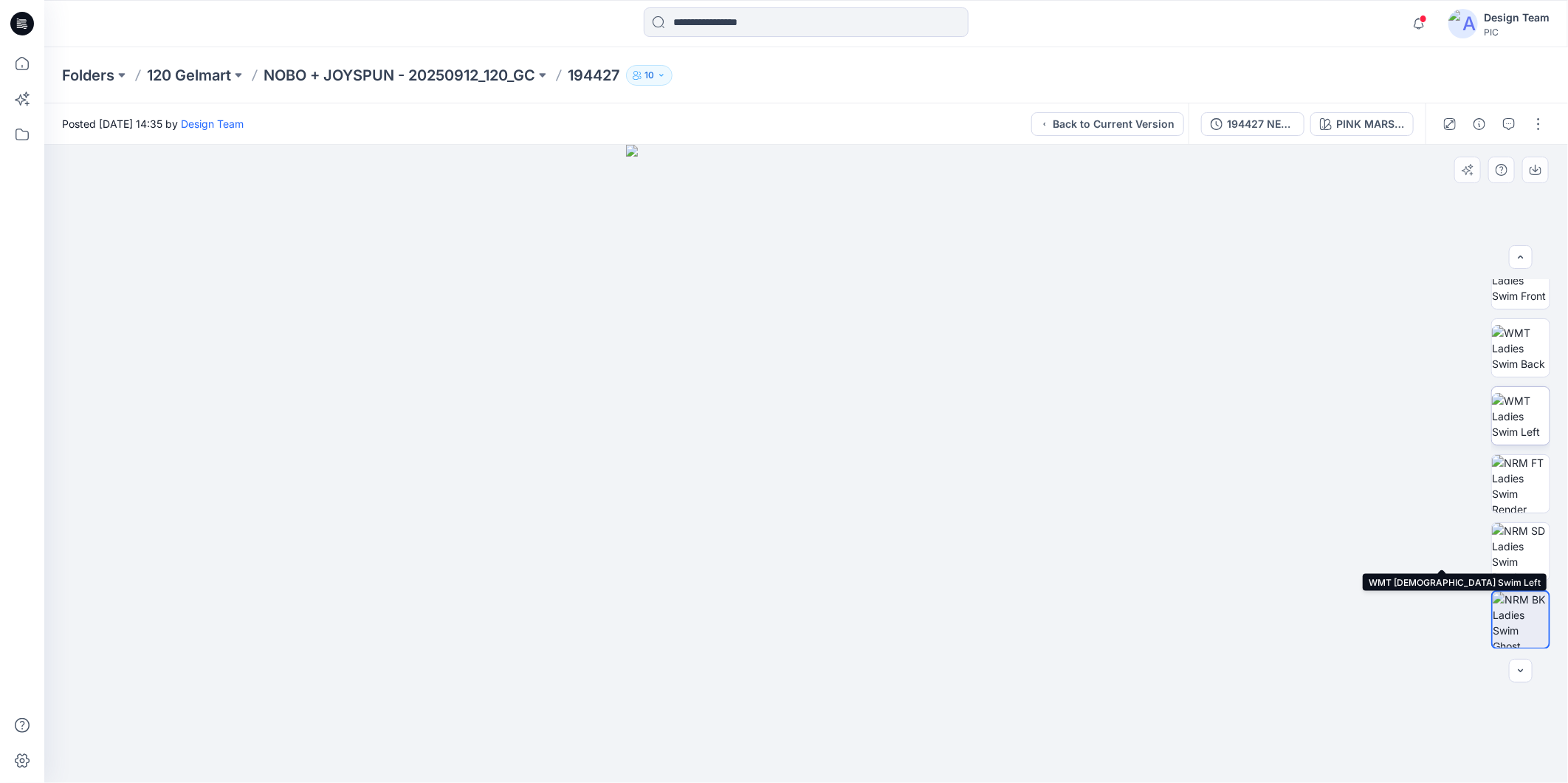
scroll to position [0, 0]
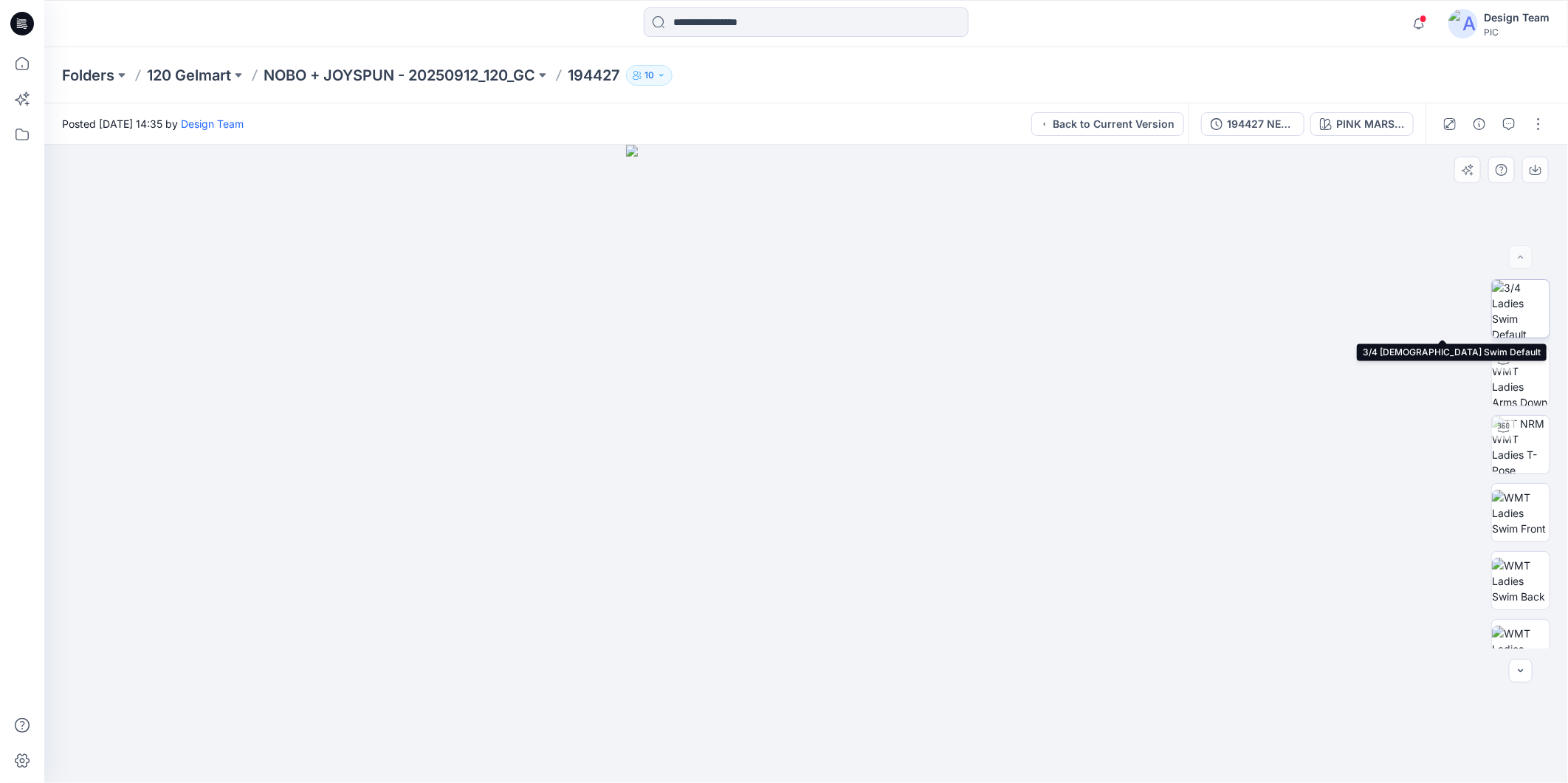
click at [1502, 305] on img at bounding box center [1520, 308] width 58 height 58
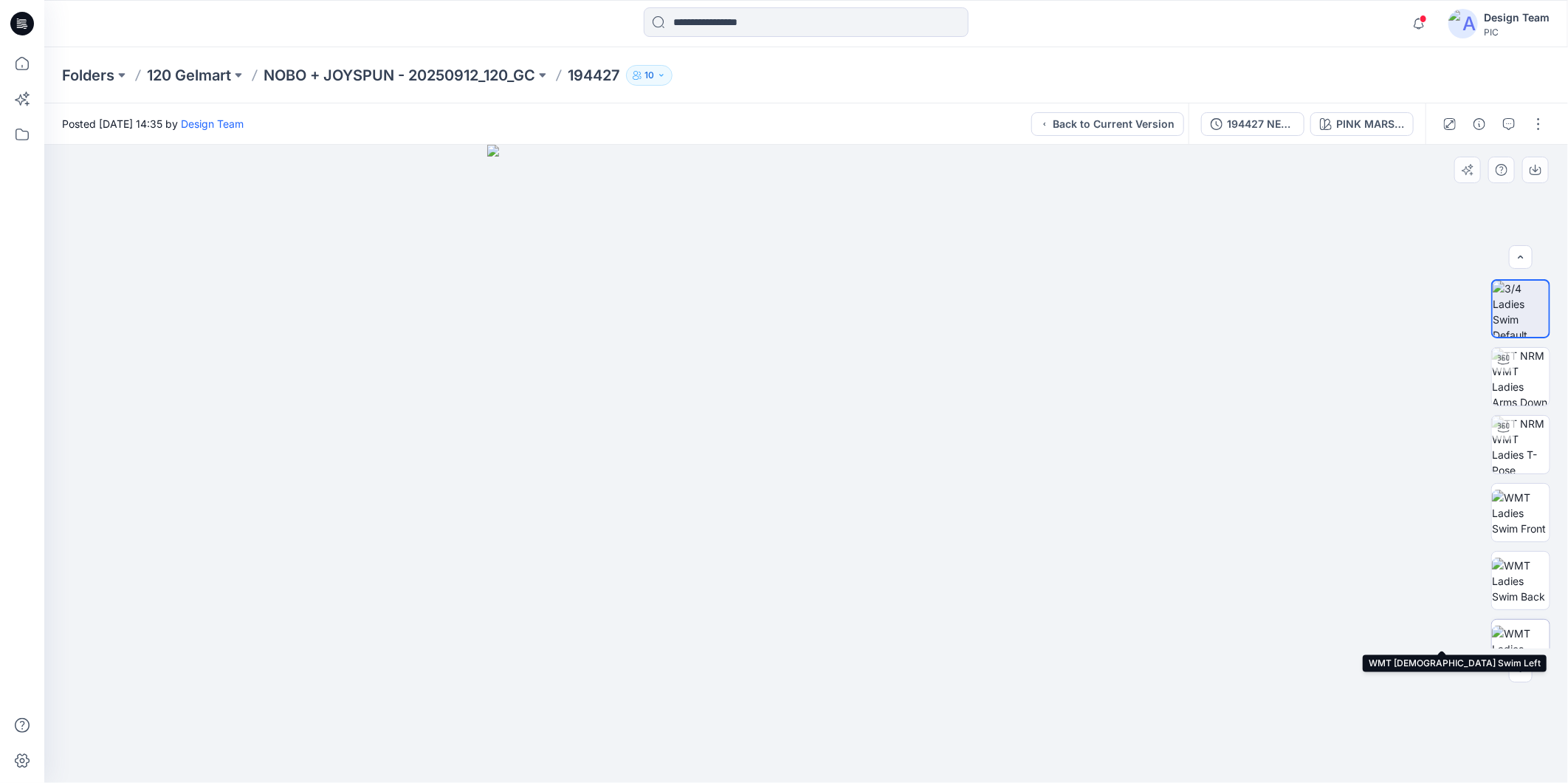
scroll to position [233, 0]
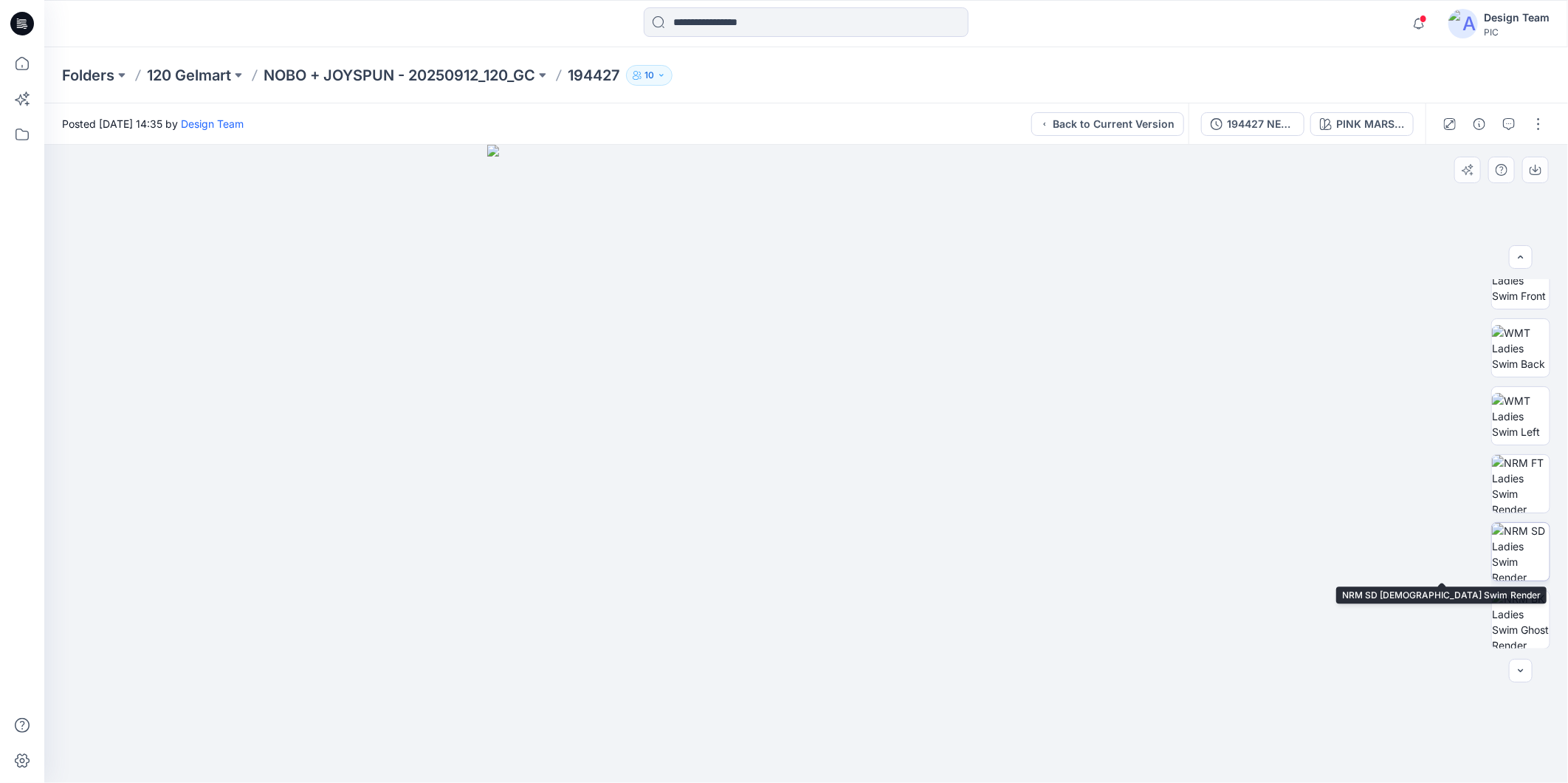
click at [1507, 549] on img at bounding box center [1520, 551] width 58 height 58
